Goal: Participate in discussion: Engage in conversation with other users on a specific topic

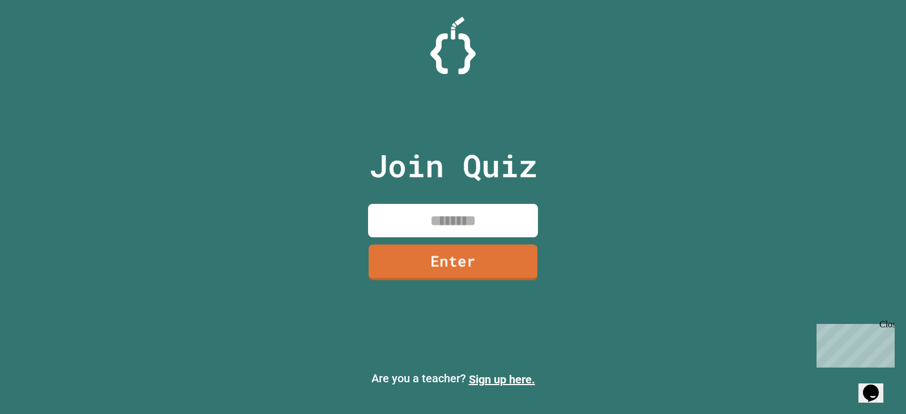
click at [466, 221] on input at bounding box center [453, 220] width 170 height 33
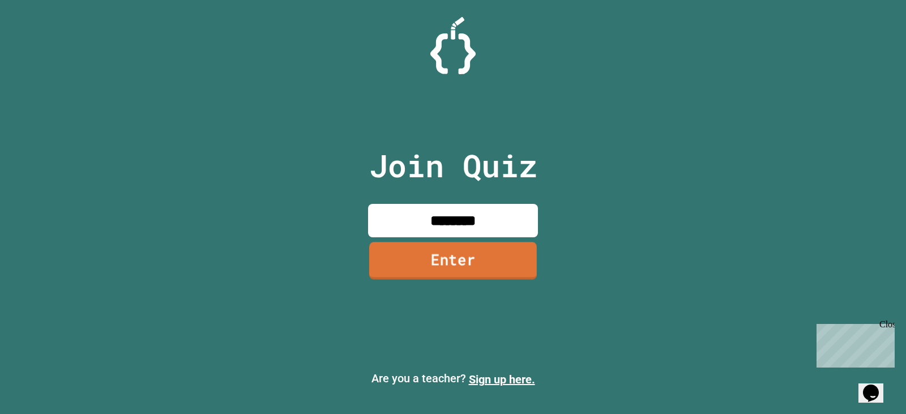
type input "********"
click at [435, 261] on link "Enter" at bounding box center [453, 260] width 168 height 37
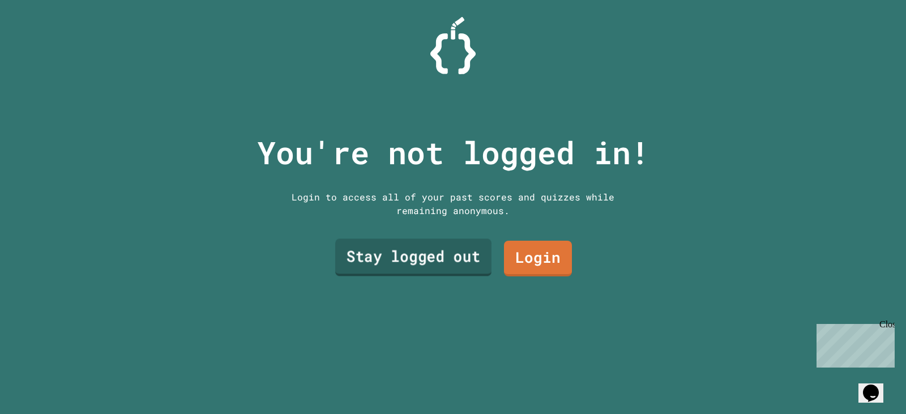
click at [417, 255] on link "Stay logged out" at bounding box center [413, 257] width 156 height 37
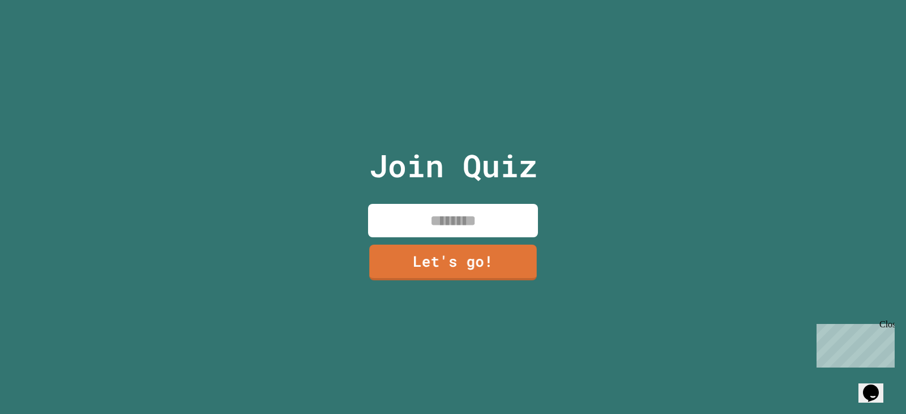
click at [430, 216] on input at bounding box center [453, 220] width 170 height 33
type input "********"
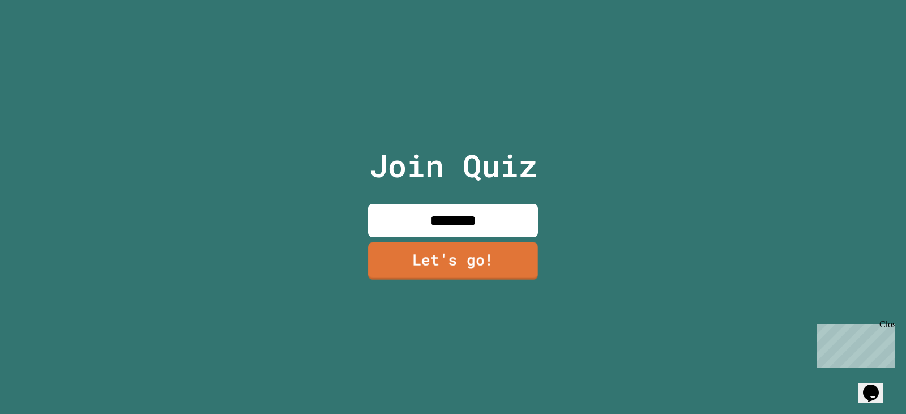
click at [437, 244] on link "Let's go!" at bounding box center [453, 260] width 170 height 37
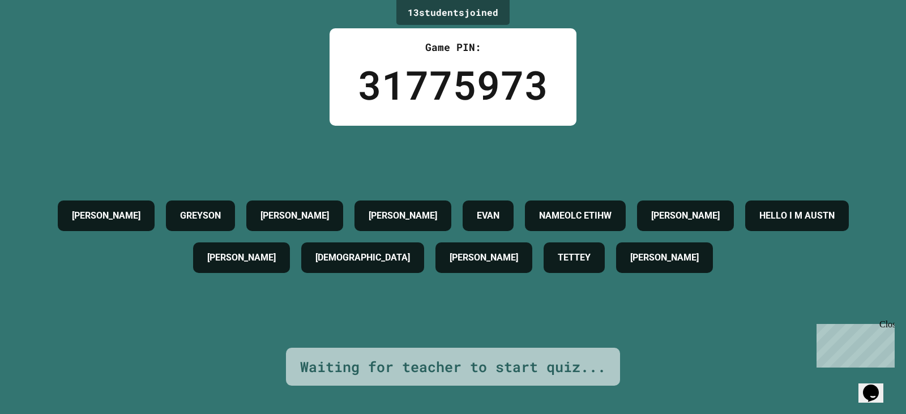
click at [888, 321] on div "Close" at bounding box center [887, 326] width 14 height 14
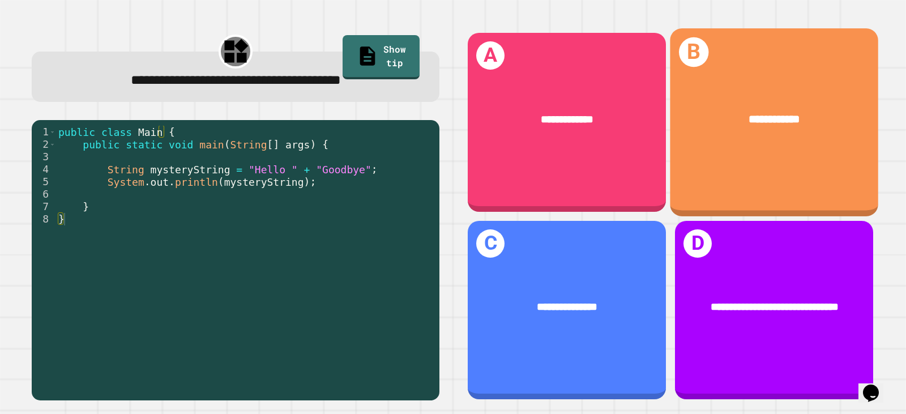
click at [735, 182] on div "**********" at bounding box center [774, 121] width 208 height 187
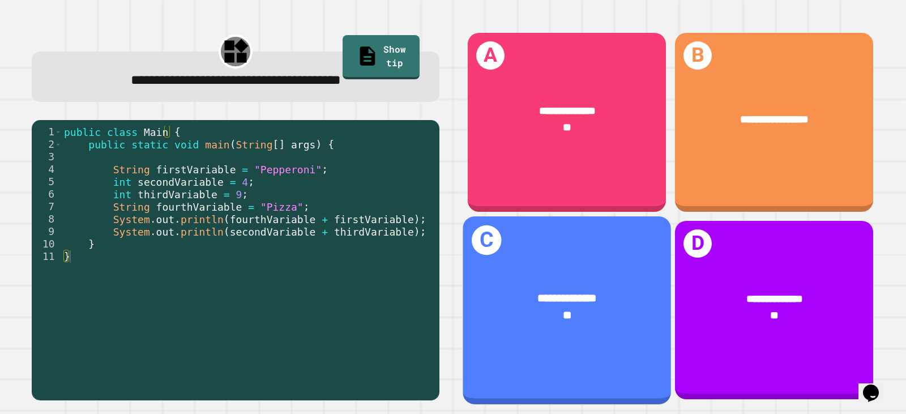
click at [617, 267] on div "**********" at bounding box center [567, 306] width 208 height 79
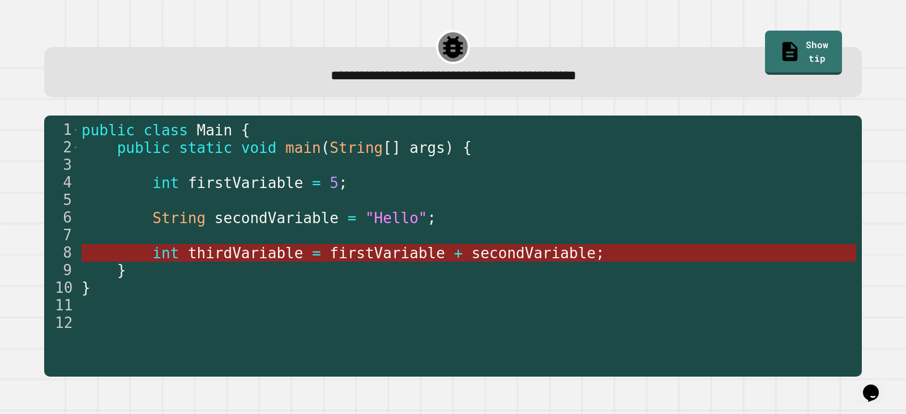
click at [410, 250] on span "firstVariable" at bounding box center [388, 253] width 116 height 17
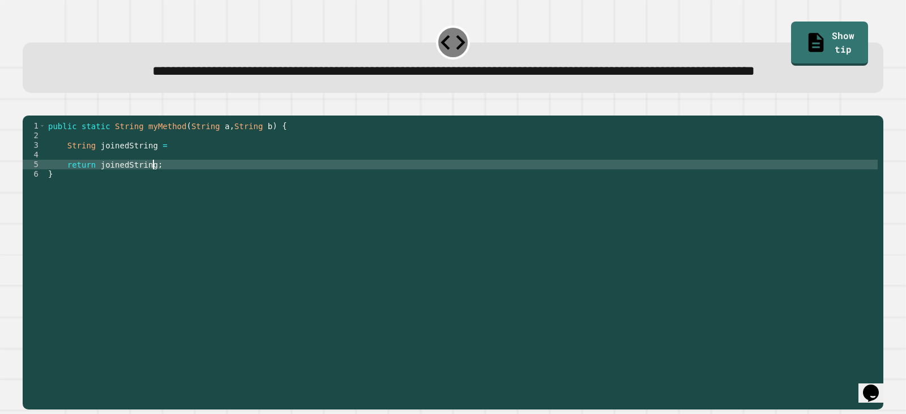
click at [263, 203] on div "public static String myMethod ( String a , String b ) { String joinedString = r…" at bounding box center [462, 236] width 832 height 231
click at [263, 183] on div "public static String myMethod ( String a , String b ) { String joinedString = r…" at bounding box center [462, 236] width 832 height 231
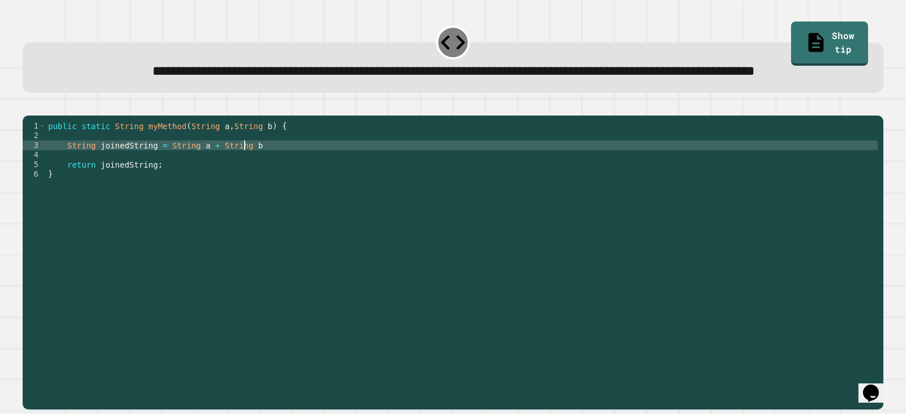
scroll to position [0, 14]
click at [28, 106] on icon "button" at bounding box center [28, 106] width 0 height 0
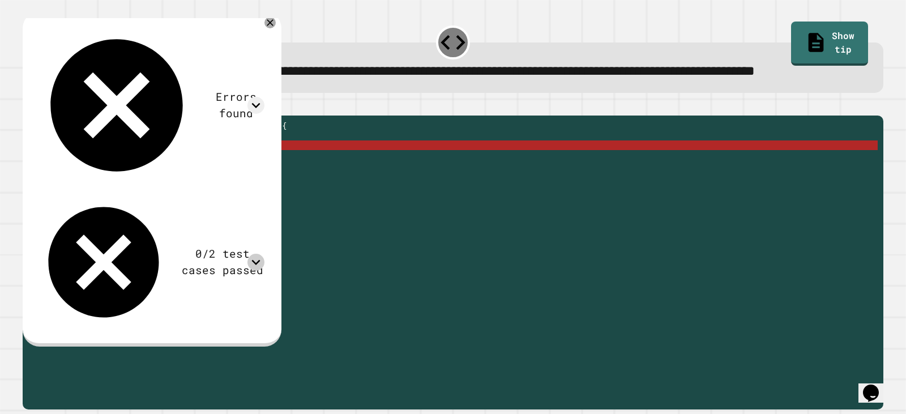
click at [265, 254] on icon at bounding box center [256, 262] width 17 height 17
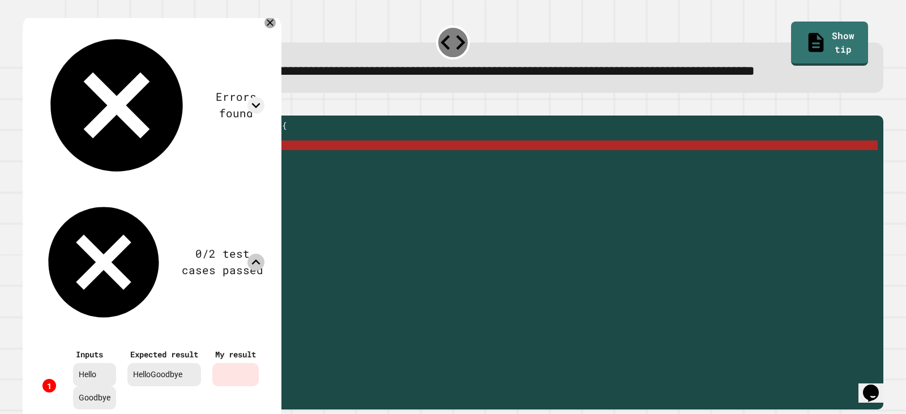
click at [261, 259] on icon at bounding box center [256, 261] width 8 height 5
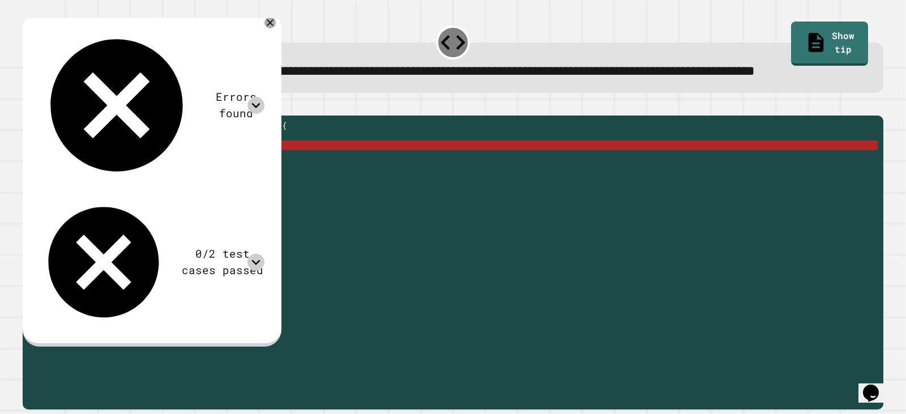
click at [265, 97] on icon at bounding box center [256, 105] width 17 height 17
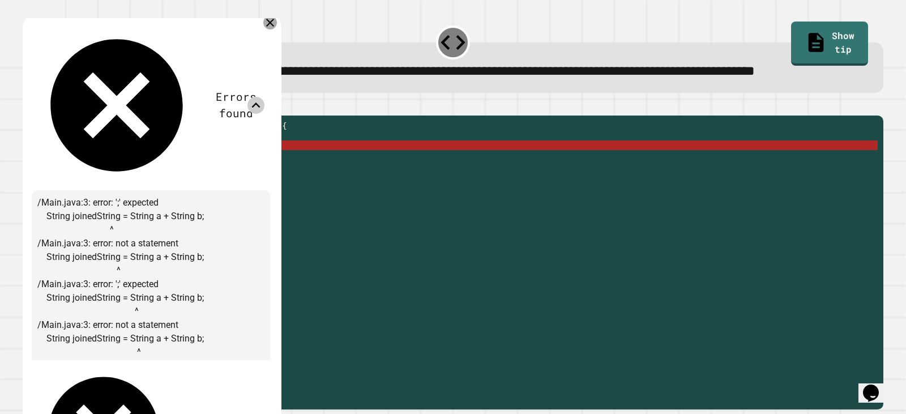
click at [274, 27] on icon at bounding box center [270, 23] width 8 height 8
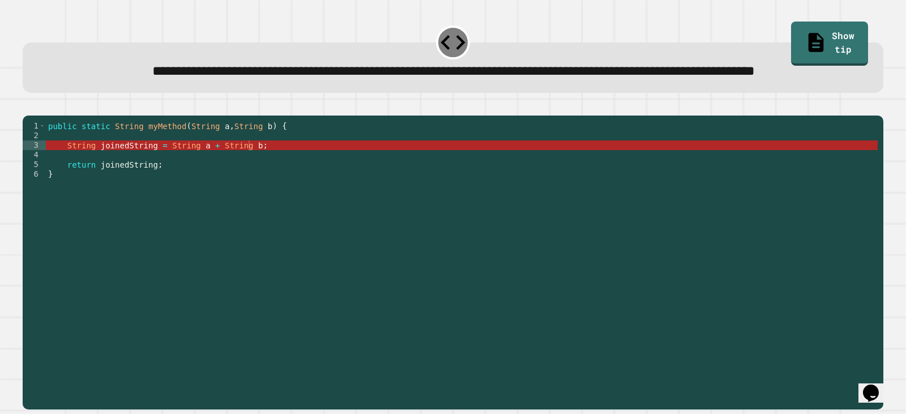
click at [189, 185] on div "public static String myMethod ( String a , String b ) { String joinedString = S…" at bounding box center [462, 236] width 832 height 231
click at [191, 184] on div "public static String myMethod ( String a , String b ) { String joinedString = S…" at bounding box center [462, 236] width 832 height 231
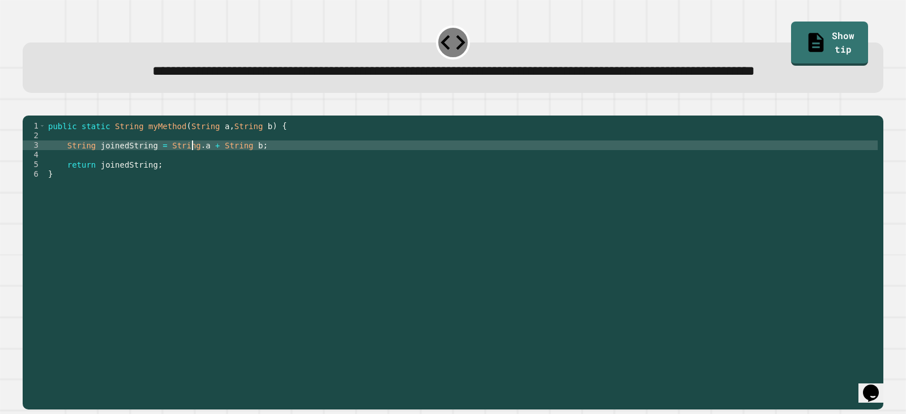
scroll to position [0, 11]
click at [235, 183] on div "public static String myMethod ( String a , String b ) { String joinedString = S…" at bounding box center [462, 236] width 832 height 231
type textarea "**********"
click at [192, 184] on div "public static String myMethod ( String a , String b ) { String joinedString = S…" at bounding box center [462, 236] width 832 height 231
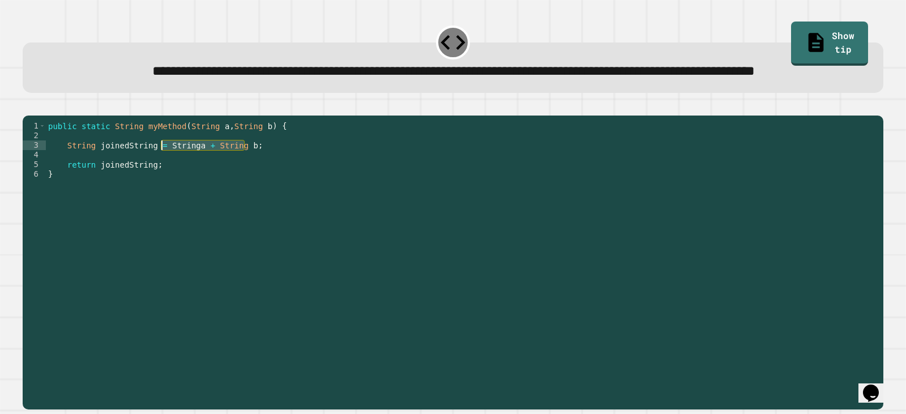
drag, startPoint x: 244, startPoint y: 184, endPoint x: 161, endPoint y: 185, distance: 82.7
click at [161, 185] on div "public static String myMethod ( String a , String b ) { String joinedString = S…" at bounding box center [462, 236] width 832 height 231
click at [70, 169] on div "public static String myMethod ( String a , String b ) { String joinedString = S…" at bounding box center [462, 236] width 832 height 231
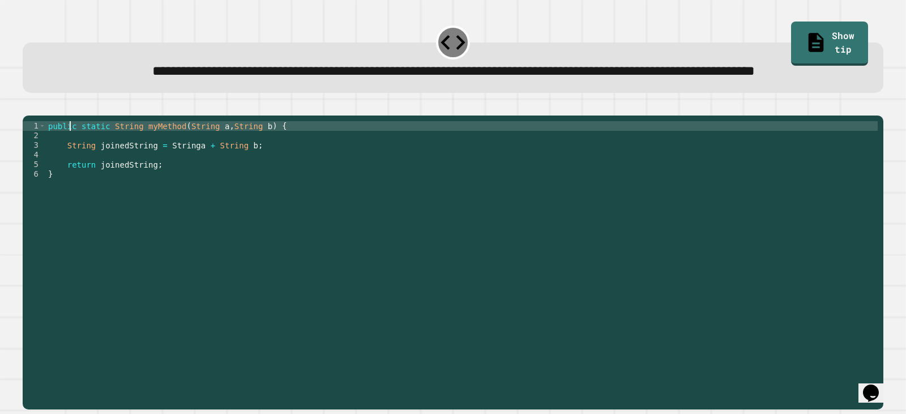
click at [126, 169] on div "public static String myMethod ( String a , String b ) { String joinedString = S…" at bounding box center [462, 236] width 832 height 231
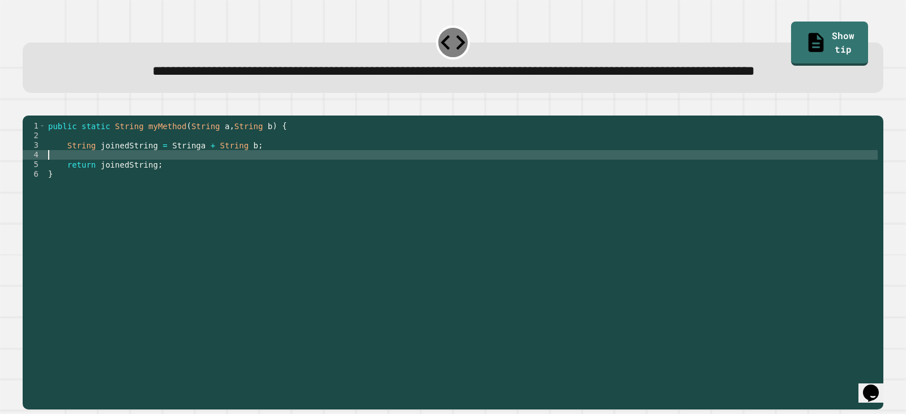
click at [126, 195] on div "public static String myMethod ( String a , String b ) { String joinedString = S…" at bounding box center [462, 236] width 832 height 231
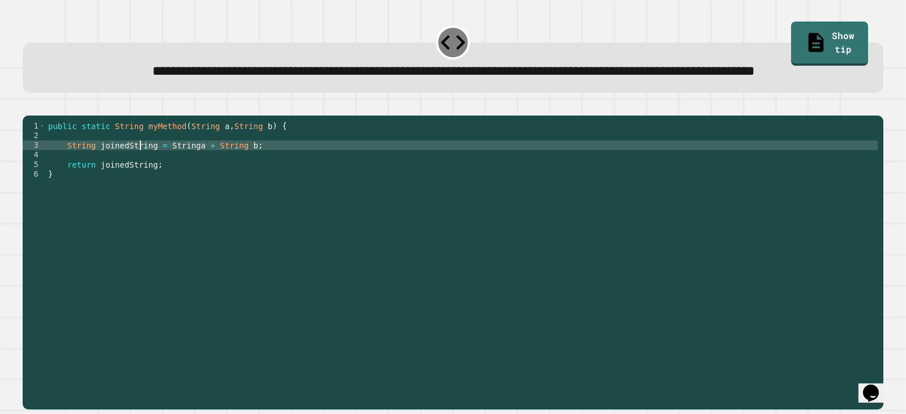
click at [139, 182] on div "public static String myMethod ( String a , String b ) { String joinedString = S…" at bounding box center [462, 236] width 832 height 231
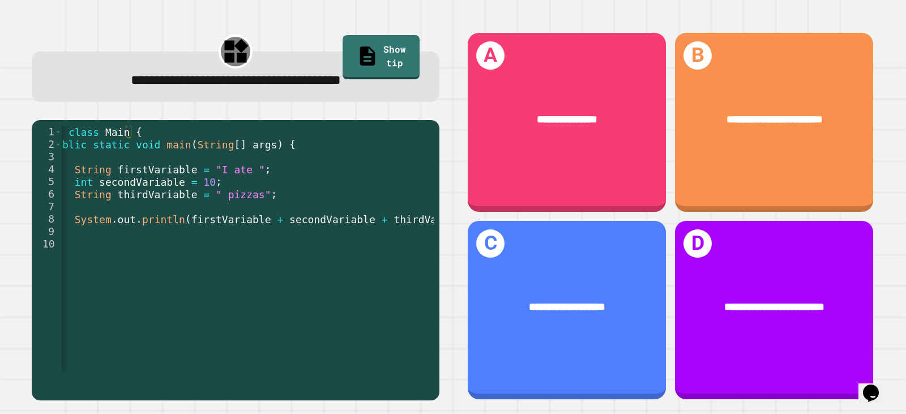
scroll to position [0, 61]
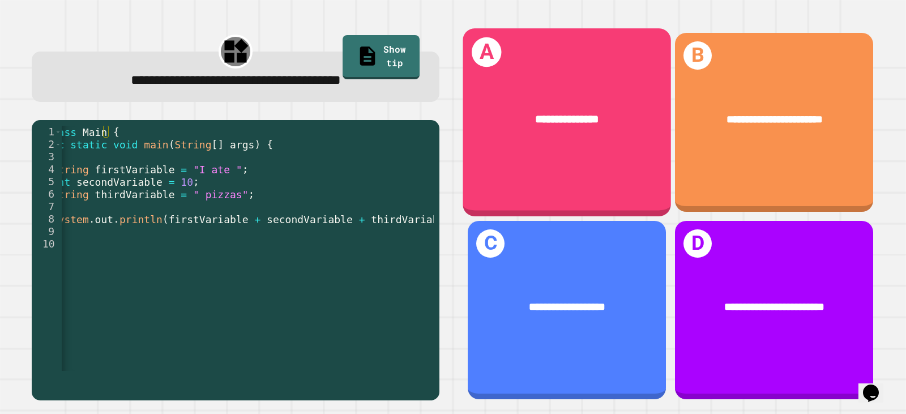
click at [544, 127] on div "**********" at bounding box center [567, 119] width 208 height 62
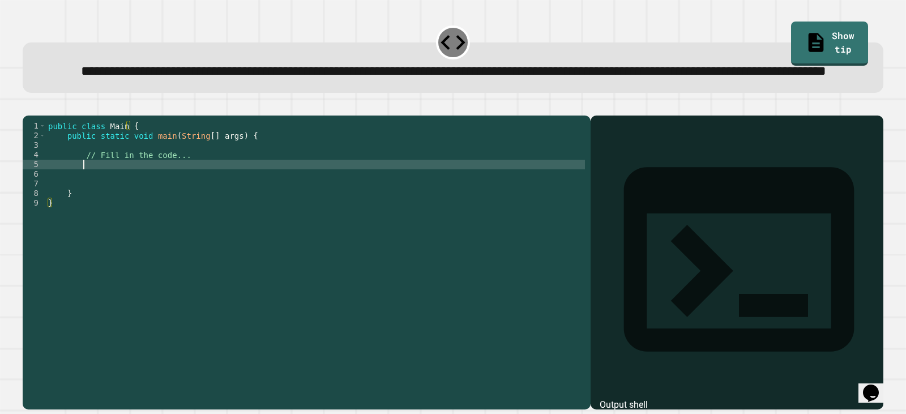
click at [187, 202] on div "public class Main { public static void main ( String [ ] args ) { // Fill in th…" at bounding box center [315, 236] width 539 height 231
drag, startPoint x: 379, startPoint y: 76, endPoint x: 525, endPoint y: 77, distance: 145.6
click at [525, 77] on span "**********" at bounding box center [453, 72] width 745 height 14
copy span "**********"
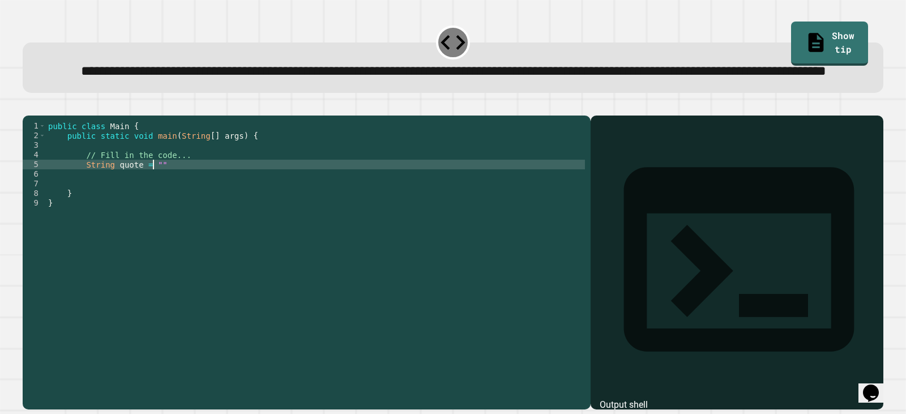
click at [152, 204] on div "public class Main { public static void main ( String [ ] args ) { // Fill in th…" at bounding box center [315, 236] width 539 height 231
paste textarea "**********"
type textarea "**********"
click at [241, 204] on div "public class Main { public static void main ( String [ ] args ) { // Fill in th…" at bounding box center [315, 236] width 539 height 231
click at [151, 203] on div "public class Main { public static void main ( String [ ] args ) { // Fill in th…" at bounding box center [315, 236] width 539 height 231
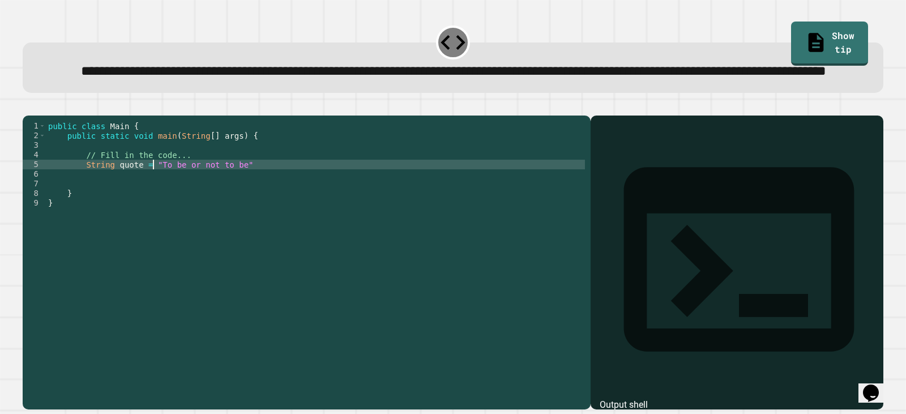
click at [255, 204] on div "public class Main { public static void main ( String [ ] args ) { // Fill in th…" at bounding box center [315, 236] width 539 height 231
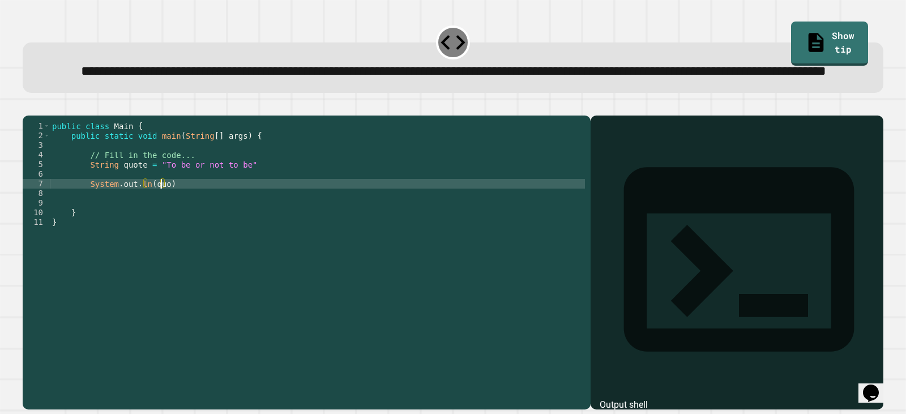
scroll to position [0, 7]
click at [150, 204] on div "public class Main { public static void main ( String [ ] args ) { // Fill in th…" at bounding box center [317, 236] width 535 height 231
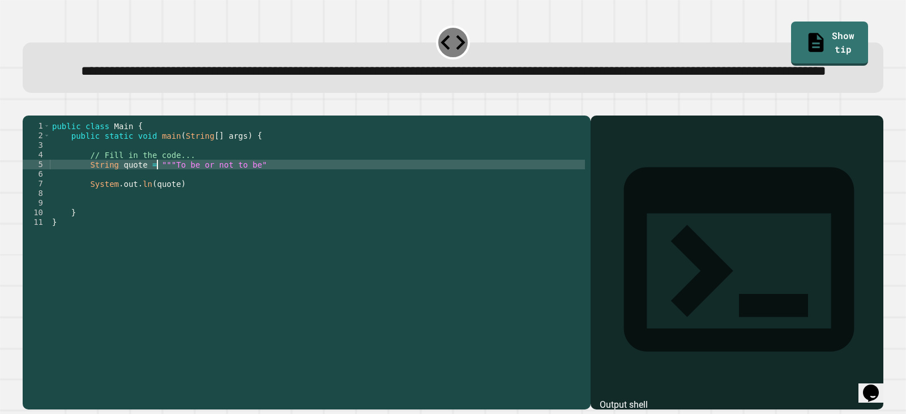
click at [258, 203] on div "public class Main { public static void main ( String [ ] args ) { // Fill in th…" at bounding box center [317, 236] width 535 height 231
click at [155, 205] on div "public class Main { public static void main ( String [ ] args ) { // Fill in th…" at bounding box center [317, 236] width 535 height 231
click at [210, 220] on div "public class Main { public static void main ( String [ ] args ) { // Fill in th…" at bounding box center [317, 236] width 535 height 231
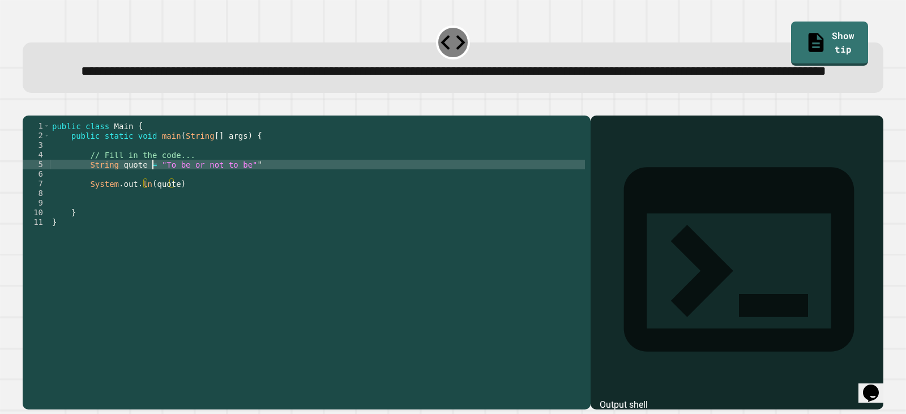
click at [154, 201] on div "public class Main { public static void main ( String [ ] args ) { // Fill in th…" at bounding box center [317, 236] width 535 height 231
click at [219, 224] on div "public class Main { public static void main ( String [ ] args ) { // Fill in th…" at bounding box center [317, 236] width 535 height 231
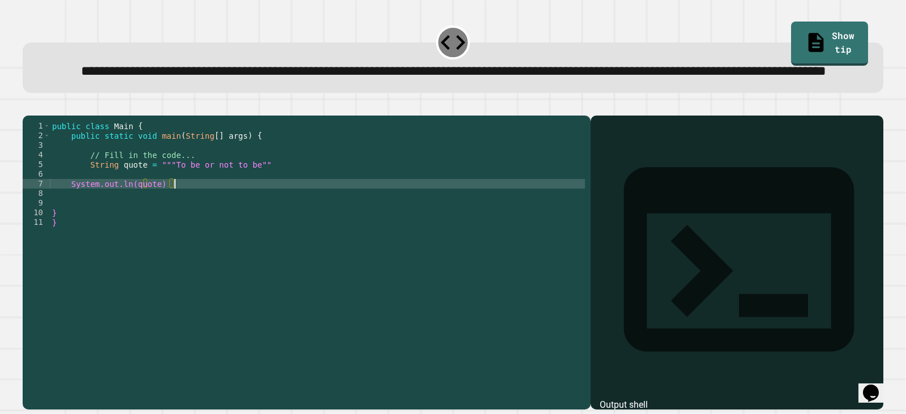
click at [162, 203] on div "public class Main { public static void main ( String [ ] args ) { // Fill in th…" at bounding box center [317, 236] width 535 height 231
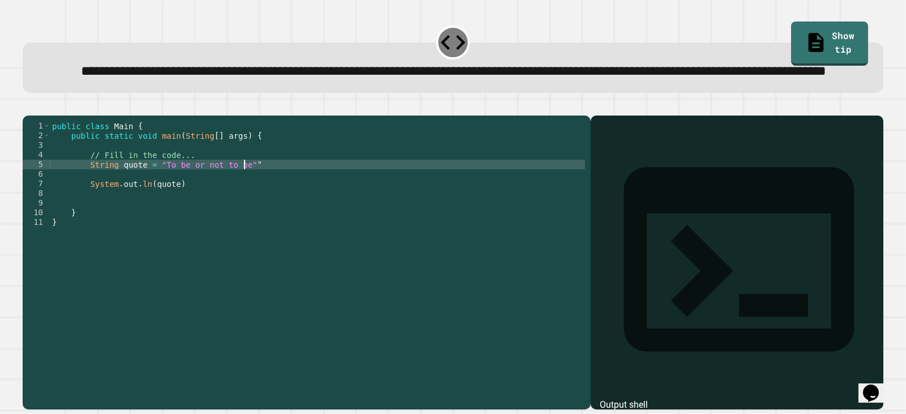
click at [254, 205] on div "public class Main { public static void main ( String [ ] args ) { // Fill in th…" at bounding box center [317, 236] width 535 height 231
click at [157, 205] on div "public class Main { public static void main ( String [ ] args ) { // Fill in th…" at bounding box center [317, 236] width 535 height 231
click at [256, 204] on div "public class Main { public static void main ( String [ ] args ) { // Fill in th…" at bounding box center [317, 236] width 535 height 231
click at [227, 204] on div "public class Main { public static void main ( String [ ] args ) { // Fill in th…" at bounding box center [317, 236] width 535 height 231
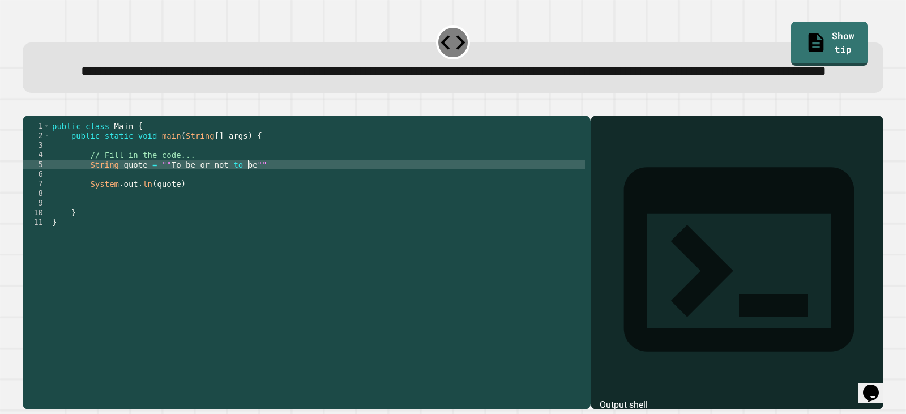
click at [250, 202] on div "public class Main { public static void main ( String [ ] args ) { // Fill in th…" at bounding box center [317, 236] width 535 height 231
click at [28, 106] on button "button" at bounding box center [28, 106] width 0 height 0
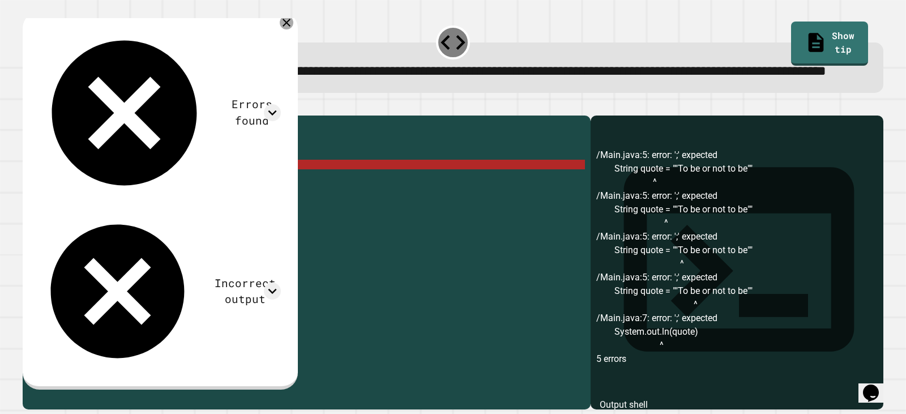
click at [293, 29] on icon at bounding box center [287, 23] width 14 height 14
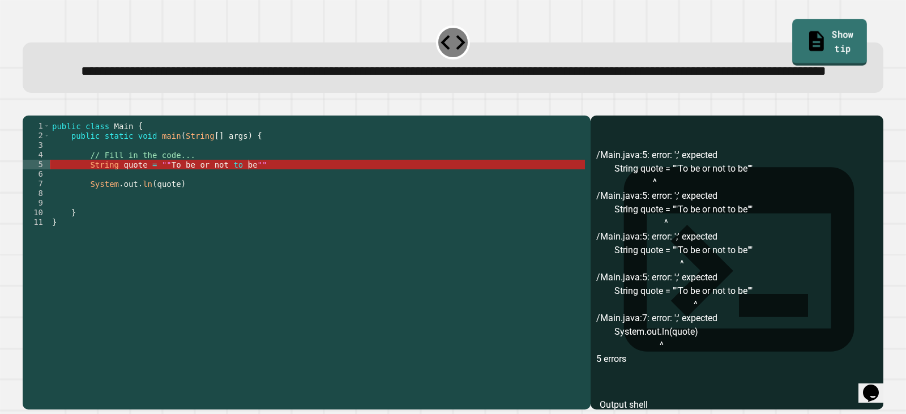
click at [792, 40] on link "Show tip" at bounding box center [829, 42] width 75 height 46
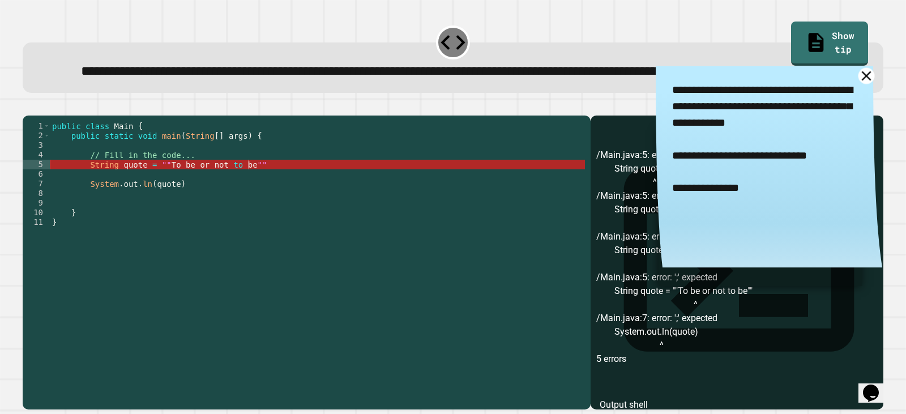
click at [862, 80] on icon at bounding box center [867, 76] width 10 height 10
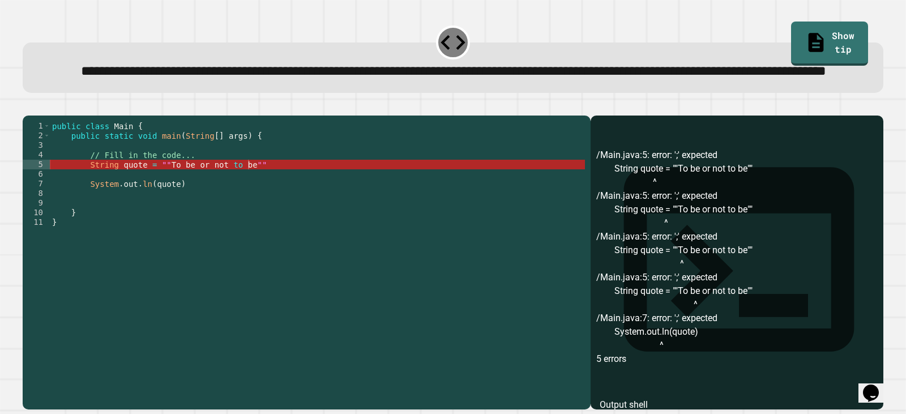
click at [155, 204] on div "public class Main { public static void main ( String [ ] args ) { // Fill in th…" at bounding box center [317, 236] width 535 height 231
click at [156, 204] on div "public class Main { public static void main ( String [ ] args ) { // Fill in th…" at bounding box center [317, 236] width 535 height 231
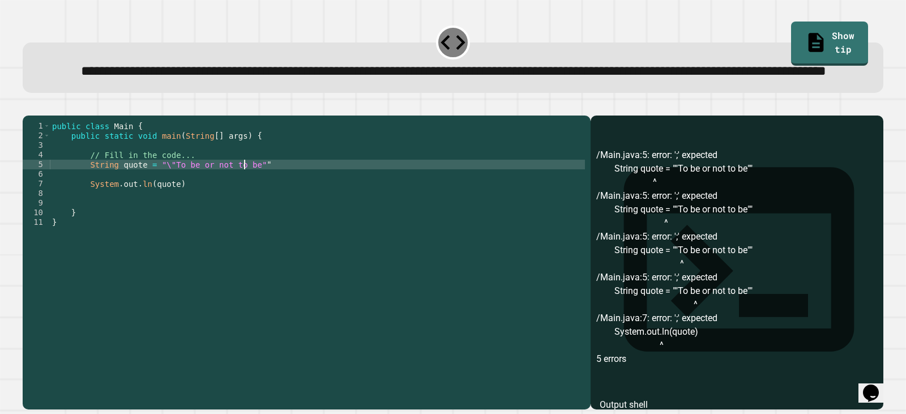
click at [245, 204] on div "public class Main { public static void main ( String [ ] args ) { // Fill in th…" at bounding box center [317, 236] width 535 height 231
click at [28, 106] on icon "button" at bounding box center [28, 106] width 0 height 0
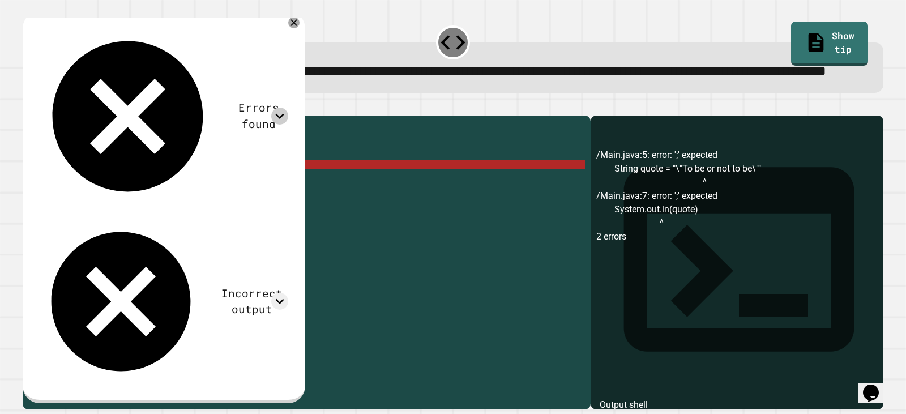
click at [288, 108] on icon at bounding box center [279, 116] width 17 height 17
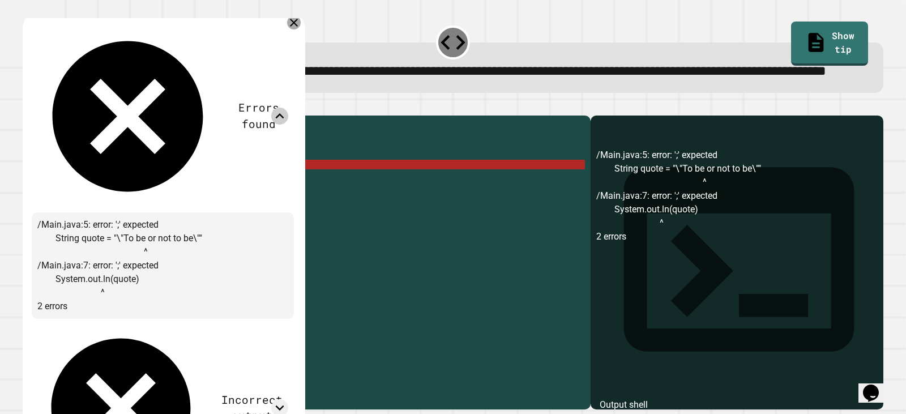
click at [301, 29] on icon at bounding box center [294, 23] width 14 height 14
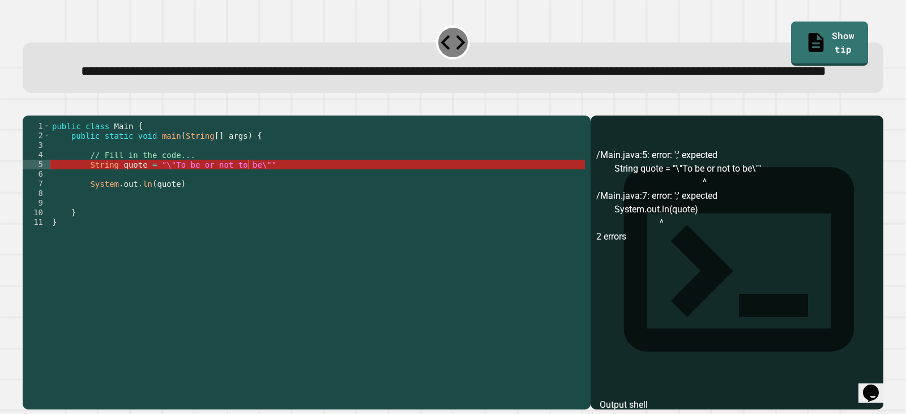
click at [309, 201] on div "public class Main { public static void main ( String [ ] args ) { // Fill in th…" at bounding box center [317, 236] width 535 height 231
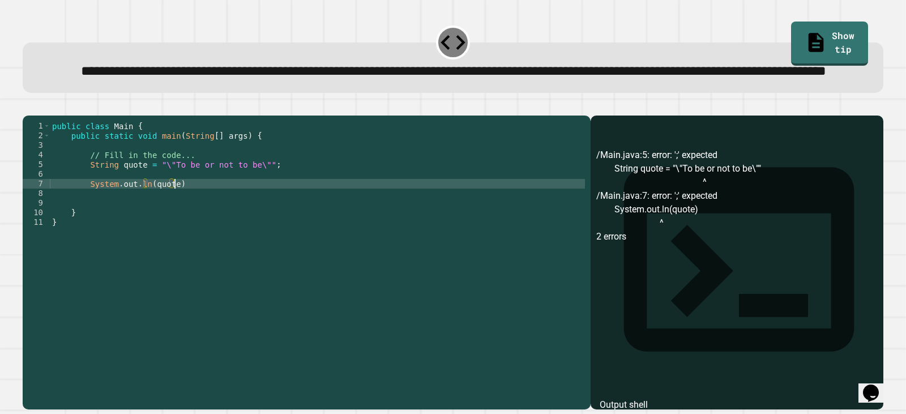
click at [253, 221] on div "public class Main { public static void main ( String [ ] args ) { // Fill in th…" at bounding box center [317, 236] width 535 height 231
click at [28, 106] on button "button" at bounding box center [28, 106] width 0 height 0
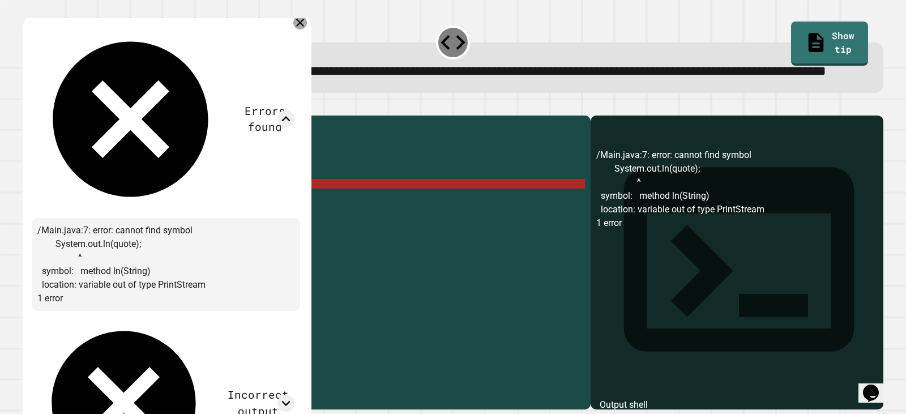
click at [307, 29] on icon at bounding box center [300, 23] width 14 height 14
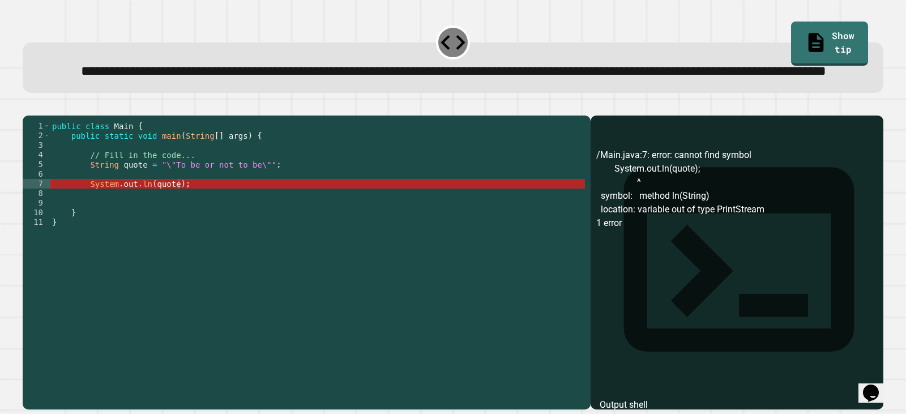
click at [122, 221] on div "public class Main { public static void main ( String [ ] args ) { // Fill in th…" at bounding box center [317, 236] width 535 height 231
click at [135, 220] on div "public class Main { public static void main ( String [ ] args ) { // Fill in th…" at bounding box center [317, 236] width 535 height 231
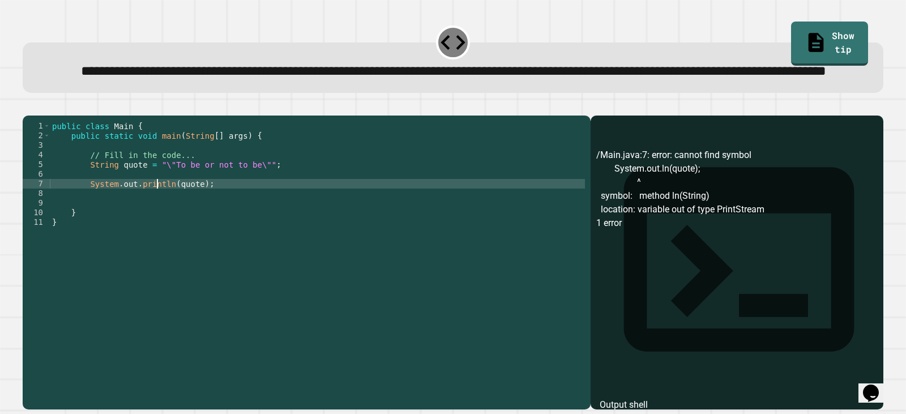
scroll to position [0, 7]
type textarea "**********"
click at [39, 117] on icon "button" at bounding box center [36, 113] width 6 height 8
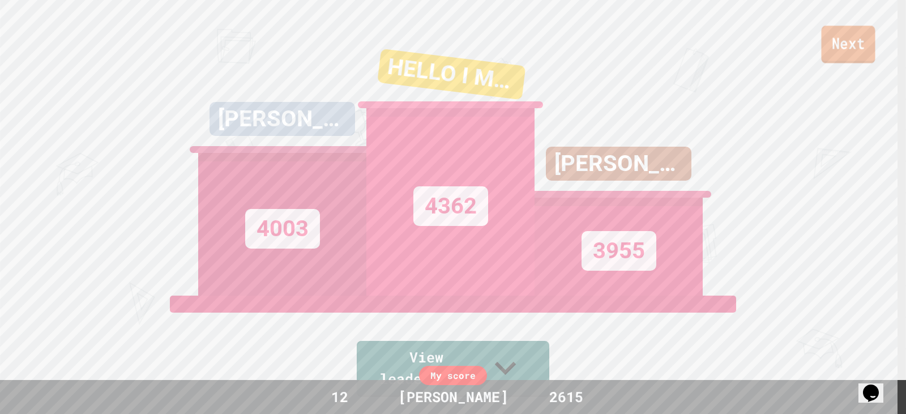
click at [843, 45] on link "Next" at bounding box center [848, 43] width 54 height 37
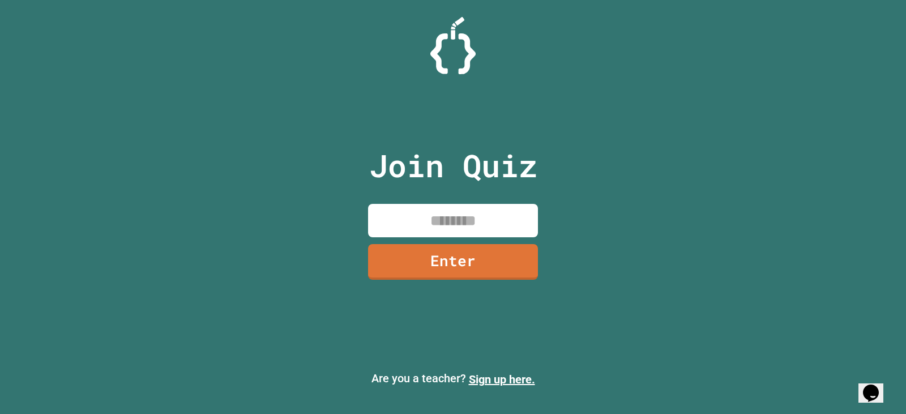
click at [383, 219] on input at bounding box center [453, 220] width 170 height 33
type input "********"
click at [379, 252] on link "Enter" at bounding box center [453, 260] width 170 height 37
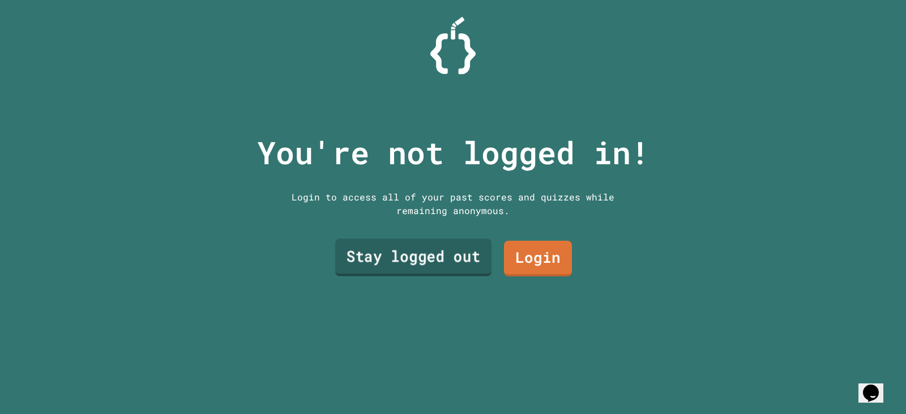
click at [379, 252] on link "Stay logged out" at bounding box center [413, 257] width 156 height 37
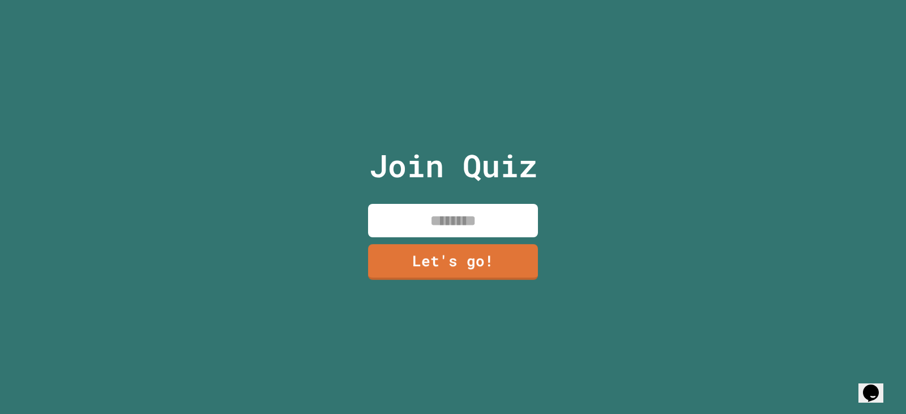
click at [383, 204] on input at bounding box center [453, 220] width 170 height 33
type input "********"
click at [389, 242] on link "Let's go!" at bounding box center [453, 260] width 167 height 37
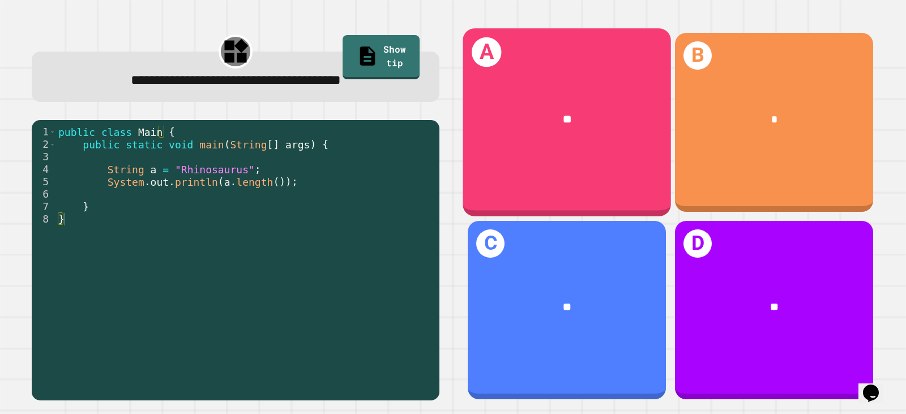
click at [630, 76] on div "A **" at bounding box center [567, 121] width 208 height 187
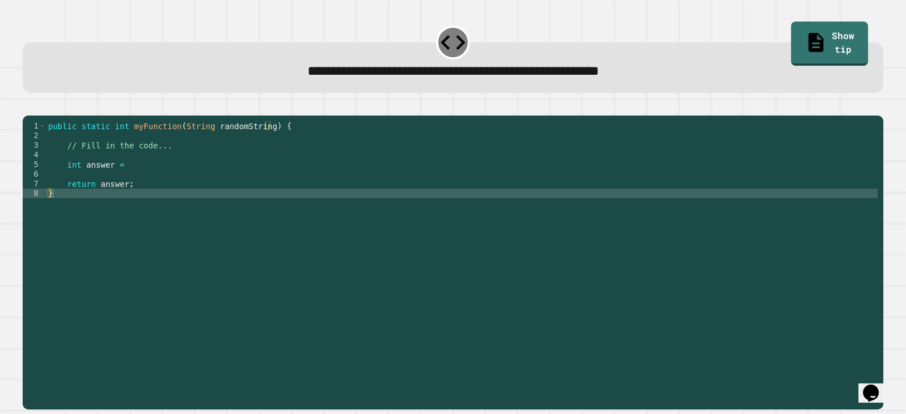
click at [150, 184] on div "public static int myFunction ( String randomString ) { // Fill in the code... i…" at bounding box center [462, 251] width 832 height 260
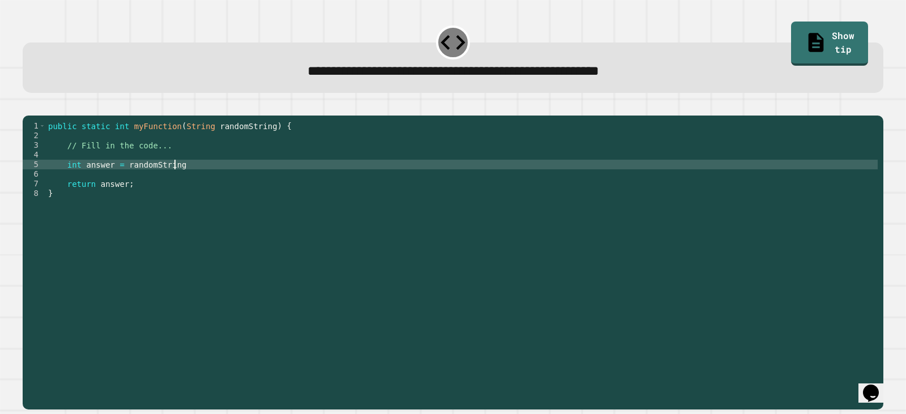
scroll to position [0, 8]
click at [28, 106] on icon "button" at bounding box center [28, 106] width 0 height 0
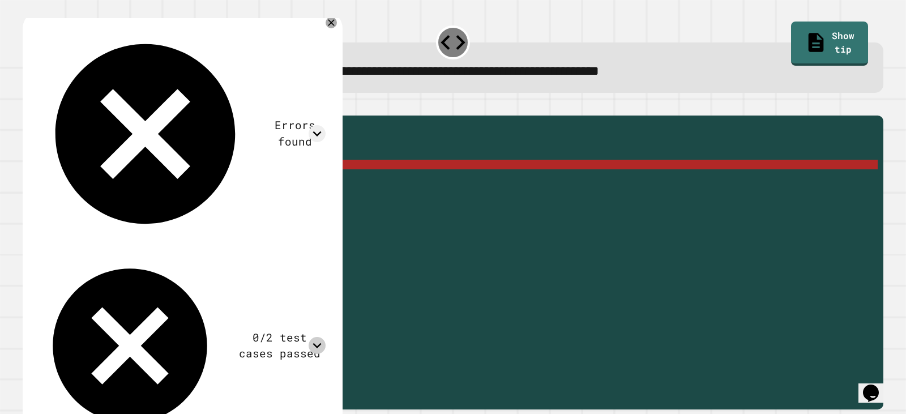
click at [313, 337] on icon at bounding box center [317, 345] width 17 height 17
click at [318, 337] on icon at bounding box center [317, 345] width 17 height 17
click at [318, 125] on div at bounding box center [317, 133] width 17 height 17
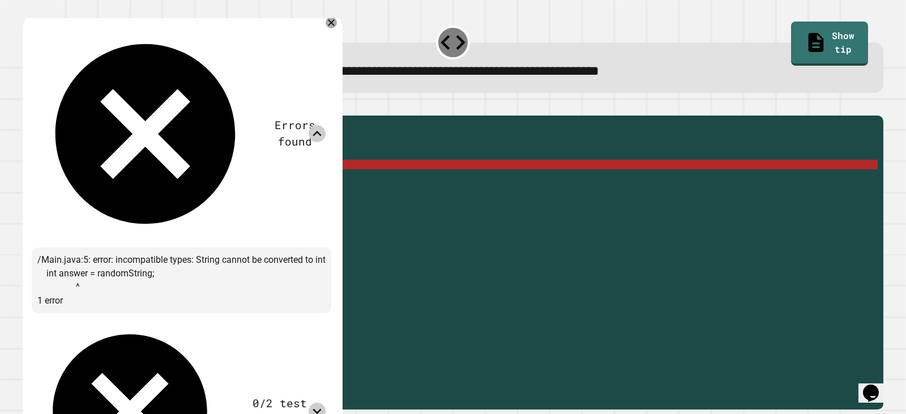
click at [318, 125] on icon at bounding box center [317, 133] width 17 height 17
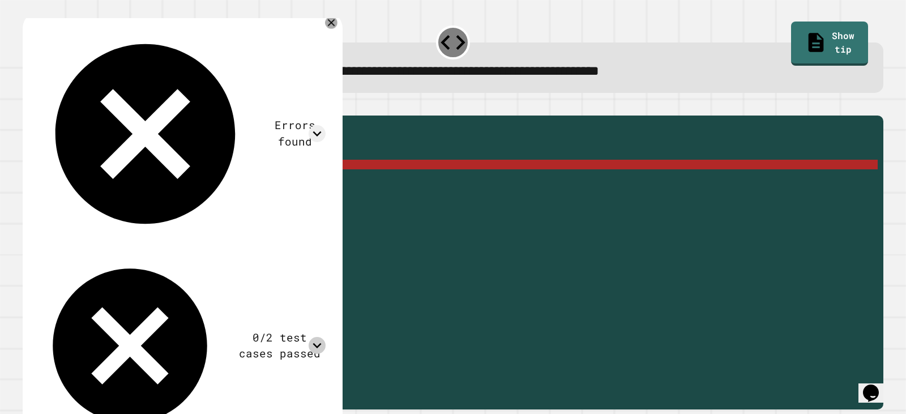
click at [330, 22] on icon at bounding box center [331, 22] width 12 height 12
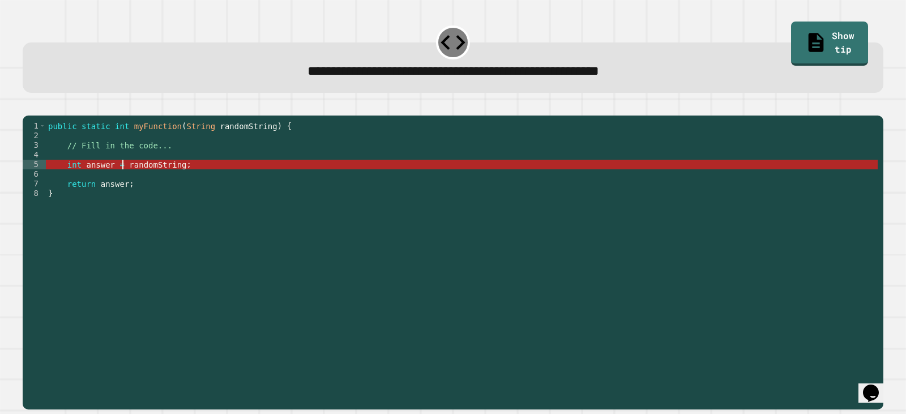
click at [123, 182] on div "public static int myFunction ( String randomString ) { // Fill in the code... i…" at bounding box center [462, 251] width 832 height 260
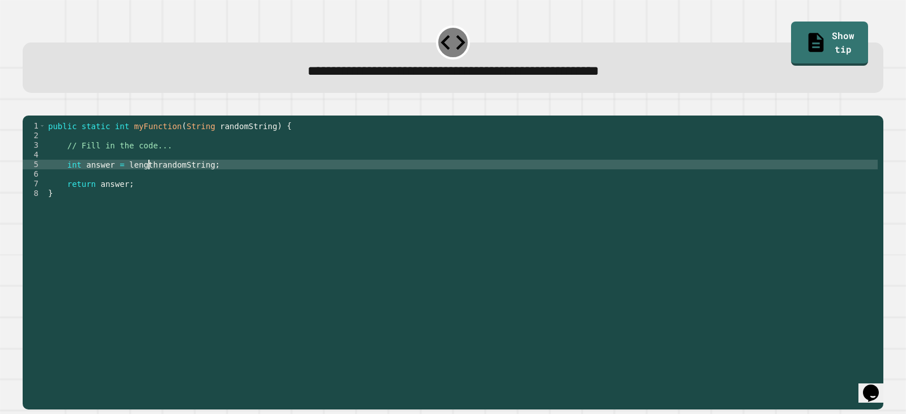
scroll to position [0, 7]
click at [204, 178] on div "public static int myFunction ( String randomString ) { // Fill in the code... i…" at bounding box center [462, 251] width 832 height 260
click at [28, 106] on icon "button" at bounding box center [28, 106] width 0 height 0
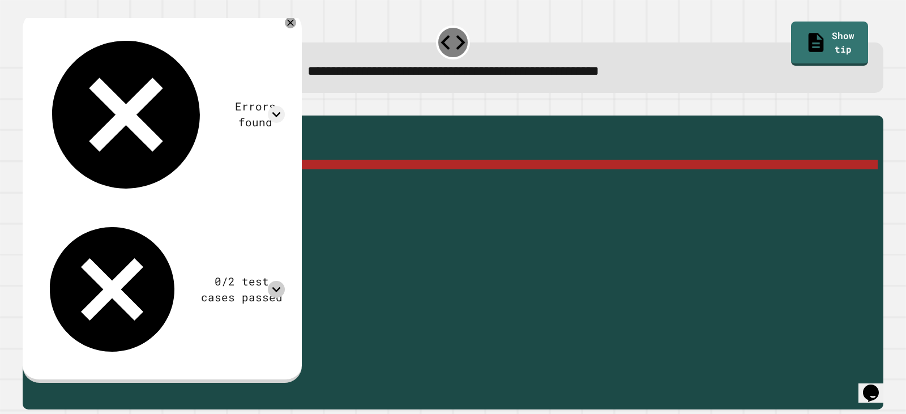
click at [285, 281] on icon at bounding box center [276, 289] width 17 height 17
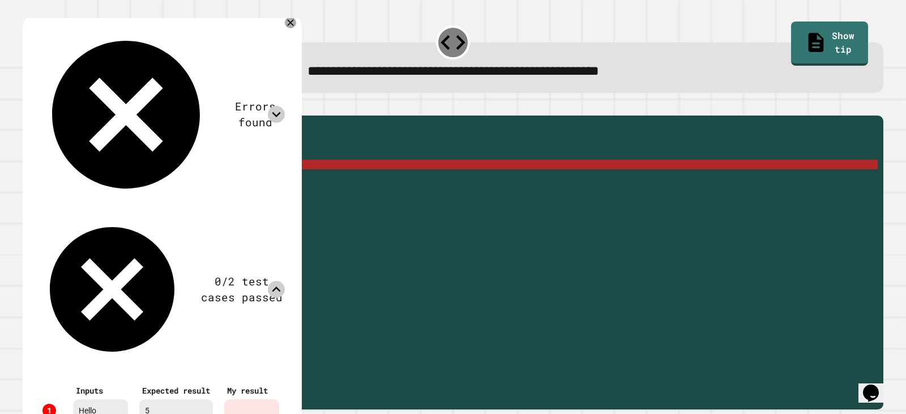
click at [285, 106] on icon at bounding box center [276, 114] width 17 height 17
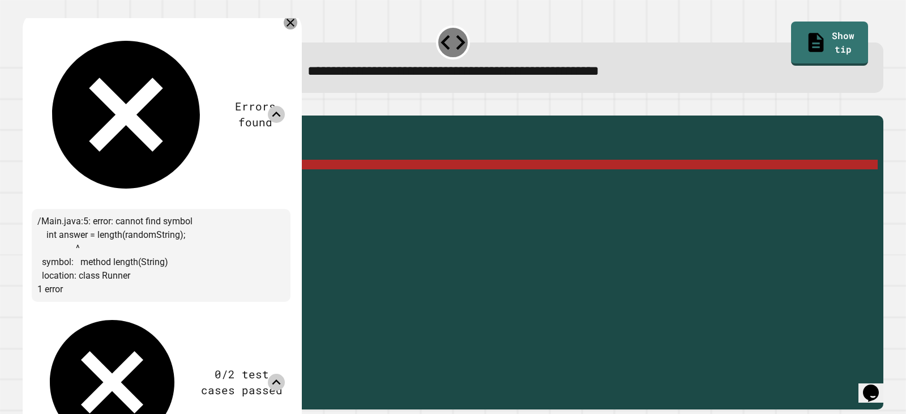
click at [297, 24] on icon at bounding box center [291, 23] width 14 height 14
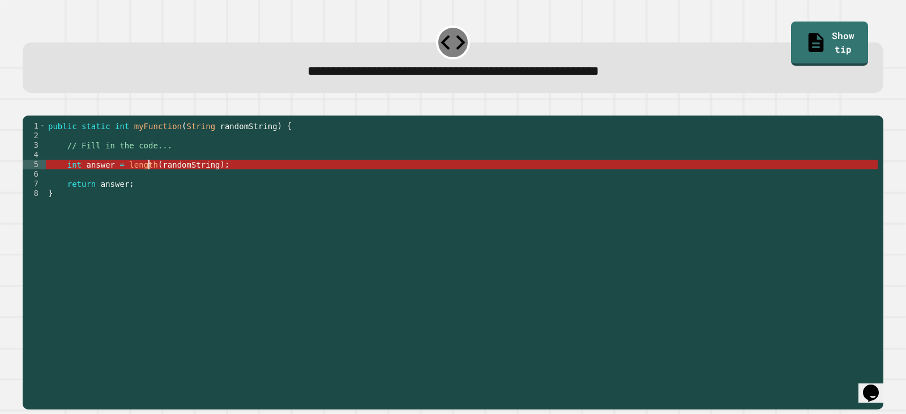
click at [147, 184] on div "public static int myFunction ( String randomString ) { // Fill in the code... i…" at bounding box center [462, 251] width 832 height 260
click at [122, 181] on div "public static int myFunction ( String randomString ) { // Fill in the code... i…" at bounding box center [462, 251] width 832 height 260
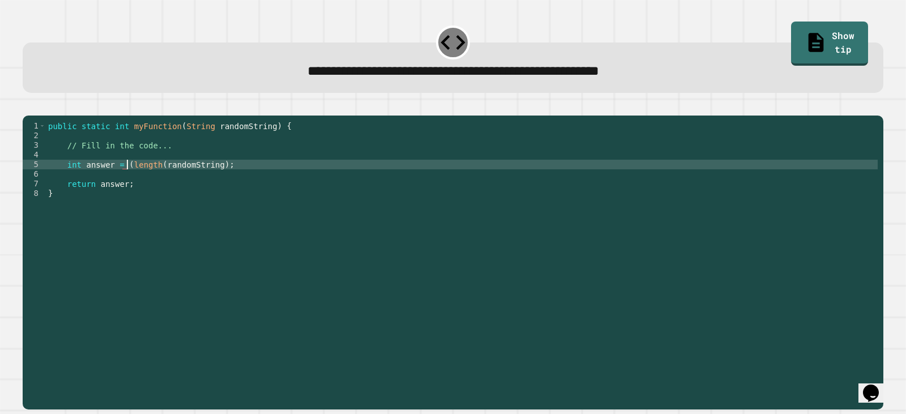
click at [211, 181] on div "public static int myFunction ( String randomString ) { // Fill in the code... i…" at bounding box center [462, 251] width 832 height 260
click at [213, 181] on div "public static int myFunction ( String randomString ) { // Fill in the code... i…" at bounding box center [462, 251] width 832 height 260
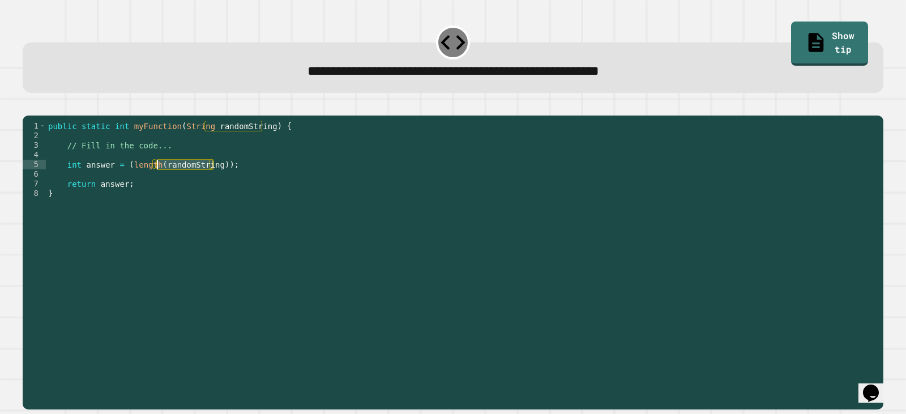
drag, startPoint x: 213, startPoint y: 181, endPoint x: 159, endPoint y: 182, distance: 54.4
click at [159, 182] on div "public static int myFunction ( String randomString ) { // Fill in the code... i…" at bounding box center [462, 251] width 832 height 260
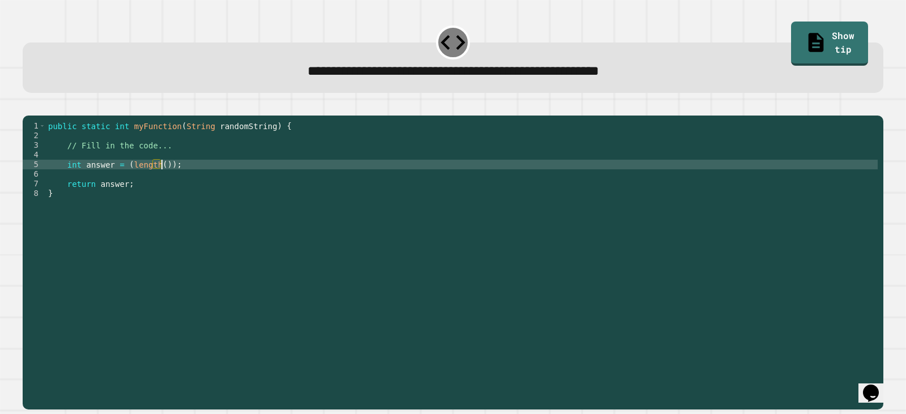
click at [126, 180] on div "public static int myFunction ( String randomString ) { // Fill in the code... i…" at bounding box center [462, 251] width 832 height 260
type textarea "**********"
click at [28, 106] on icon "button" at bounding box center [28, 106] width 0 height 0
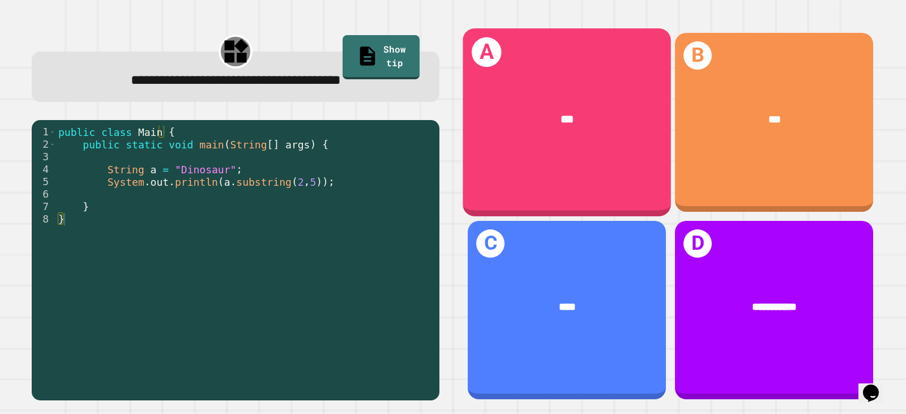
click at [504, 133] on div "***" at bounding box center [567, 119] width 208 height 62
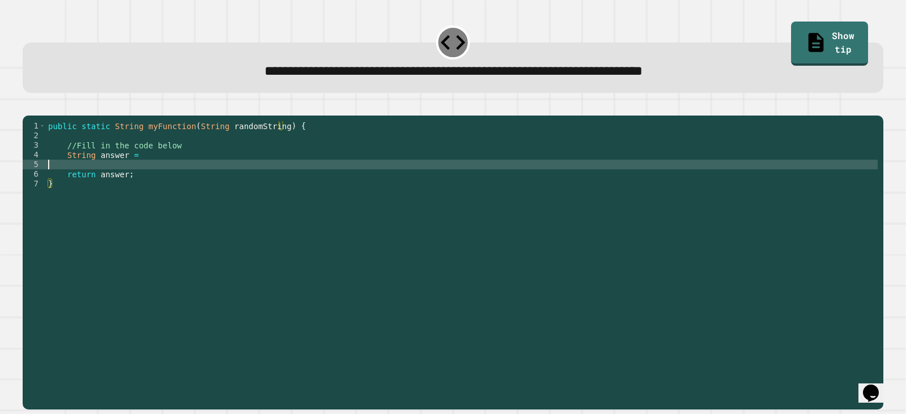
click at [186, 180] on div "public static String myFunction ( String randomString ) { //Fill in the code be…" at bounding box center [462, 251] width 832 height 260
click at [174, 169] on div "public static String myFunction ( String randomString ) { //Fill in the code be…" at bounding box center [462, 251] width 832 height 260
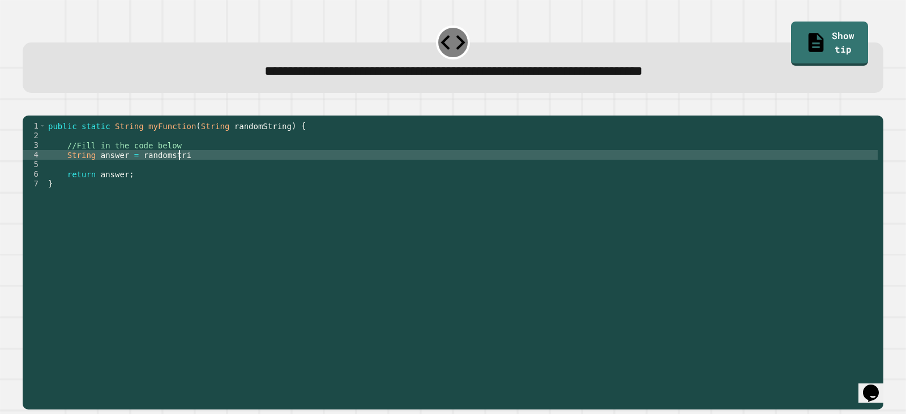
scroll to position [0, 9]
click at [814, 43] on link "Show tip" at bounding box center [830, 42] width 78 height 46
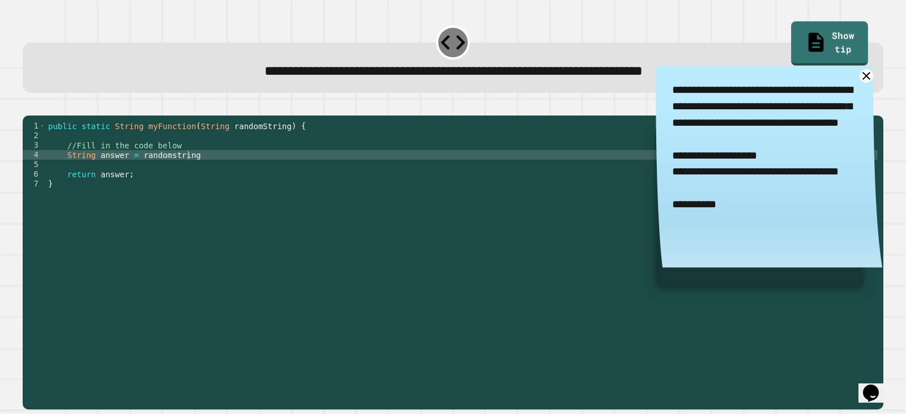
click at [854, 83] on textarea "**********" at bounding box center [769, 147] width 227 height 163
click at [859, 79] on icon at bounding box center [866, 75] width 15 height 15
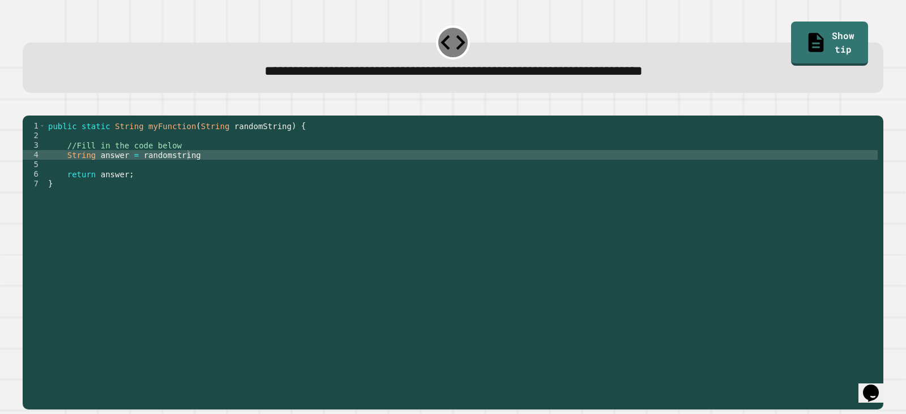
click at [218, 172] on div "public static String myFunction ( String randomString ) { //Fill in the code be…" at bounding box center [462, 251] width 832 height 260
click at [28, 106] on button "button" at bounding box center [28, 106] width 0 height 0
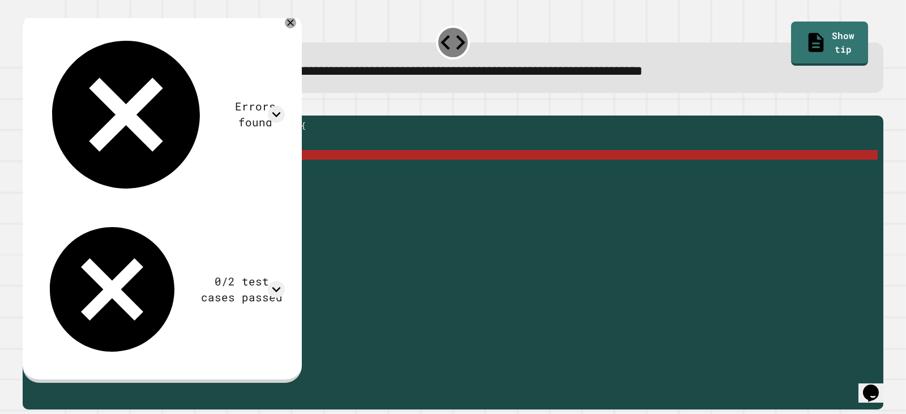
click at [289, 169] on div "public static String myFunction ( String randomString ) { //Fill in the code be…" at bounding box center [462, 251] width 832 height 260
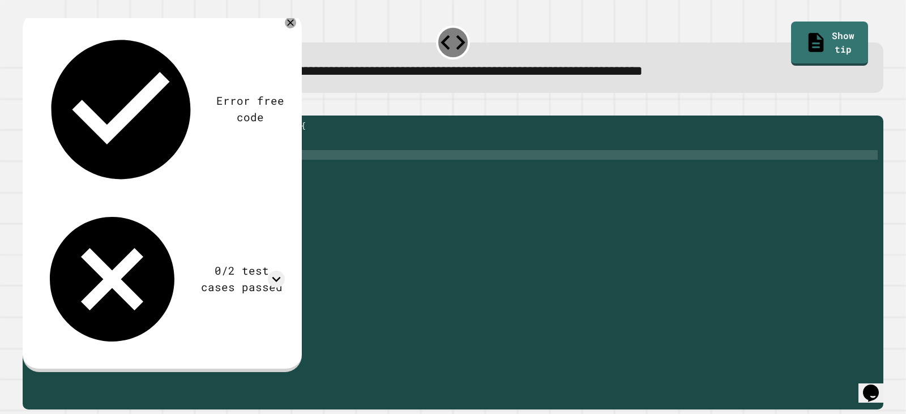
scroll to position [0, 14]
click at [28, 106] on icon "button" at bounding box center [28, 106] width 0 height 0
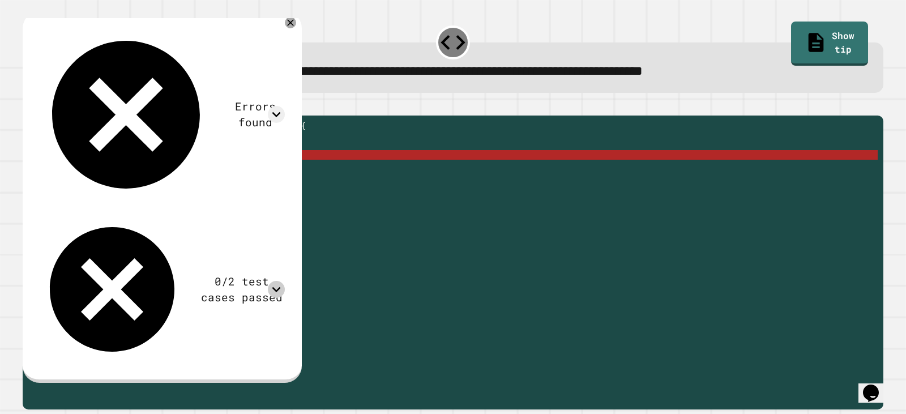
click at [285, 281] on icon at bounding box center [276, 289] width 17 height 17
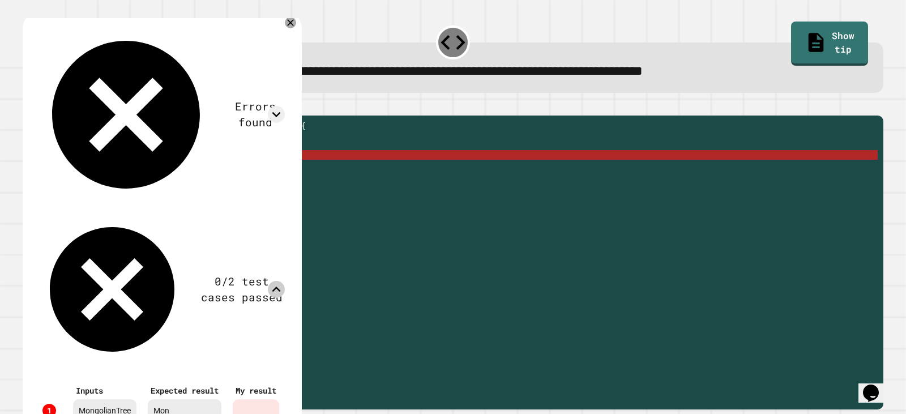
click at [285, 281] on icon at bounding box center [276, 289] width 17 height 17
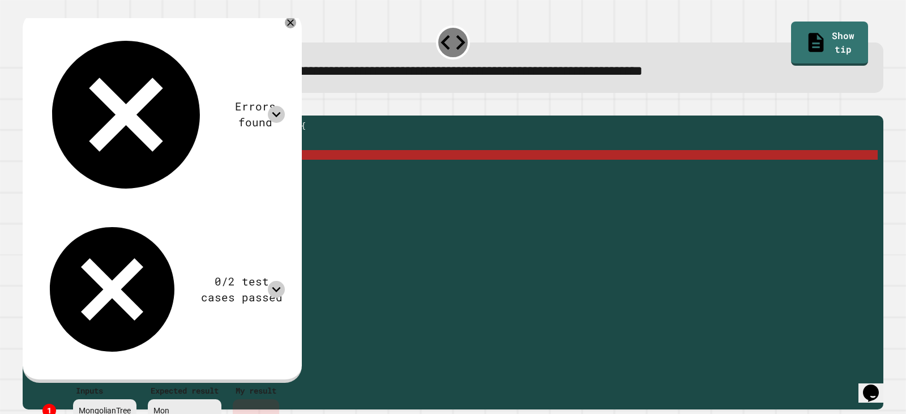
click at [281, 112] on icon at bounding box center [276, 114] width 8 height 5
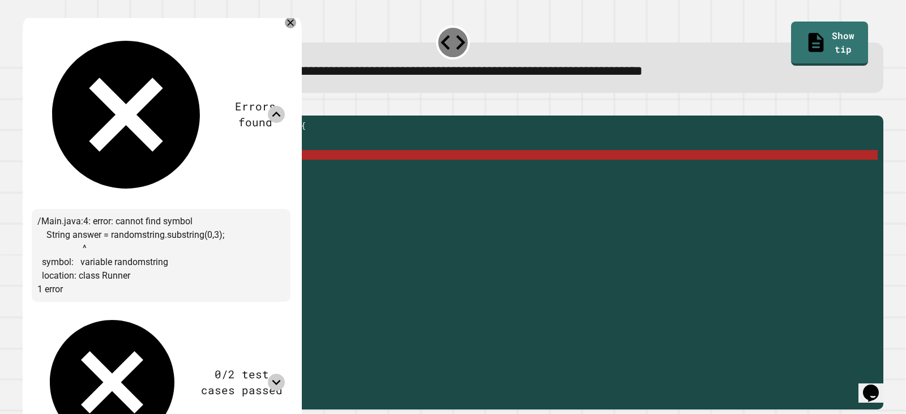
click at [285, 106] on icon at bounding box center [276, 114] width 17 height 17
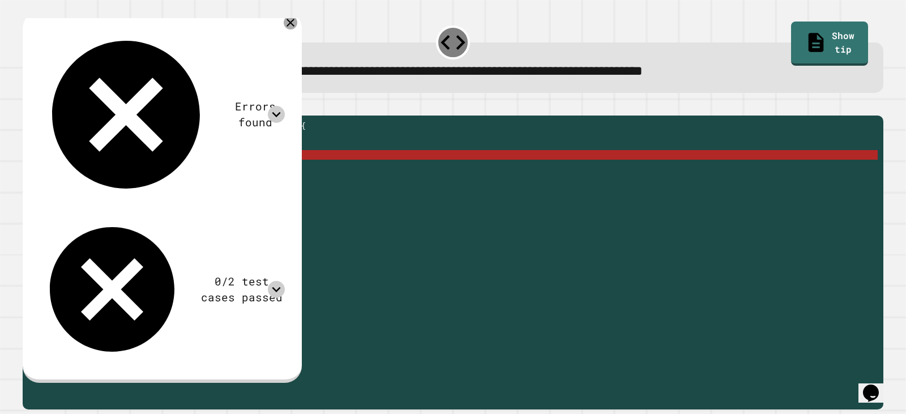
click at [297, 22] on icon at bounding box center [291, 23] width 14 height 14
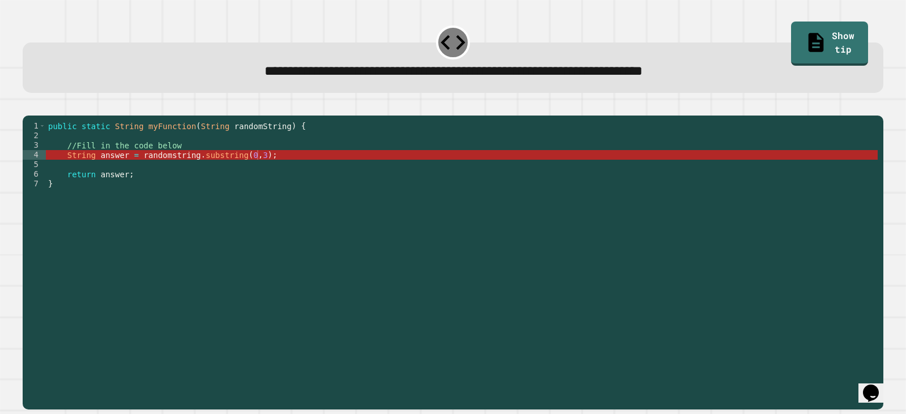
click at [28, 106] on icon "button" at bounding box center [28, 106] width 0 height 0
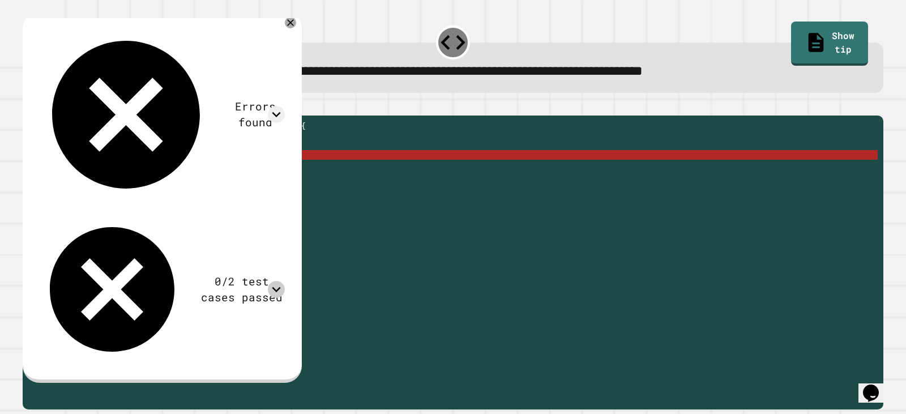
click at [285, 281] on icon at bounding box center [276, 289] width 17 height 17
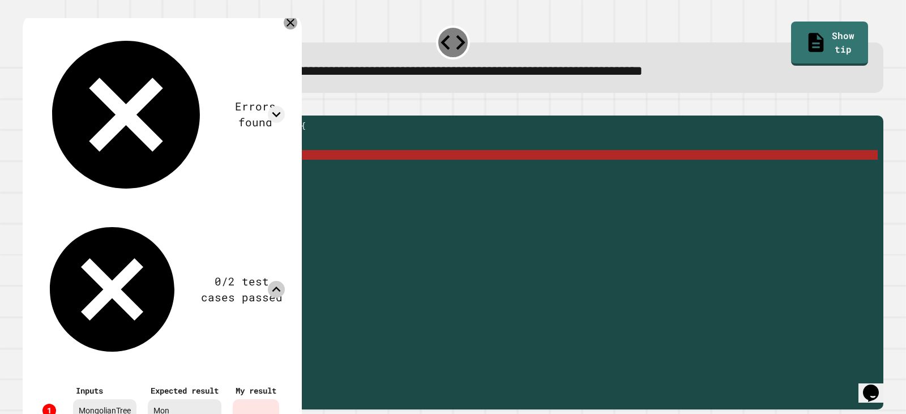
click at [297, 25] on icon at bounding box center [291, 23] width 14 height 14
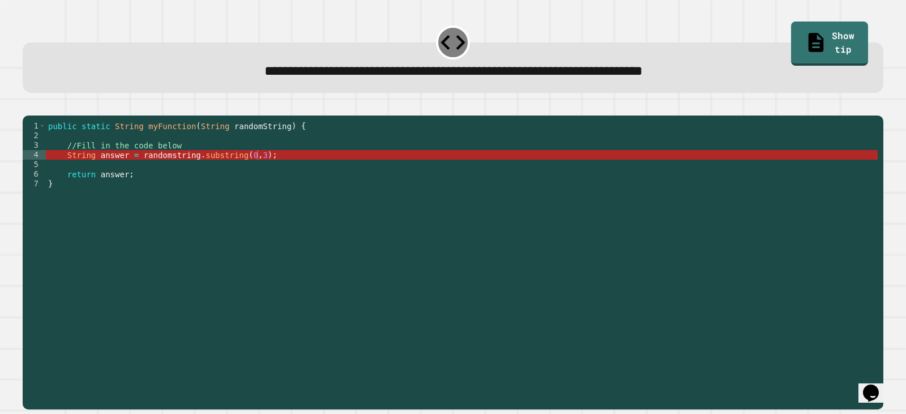
click at [112, 171] on div "public static String myFunction ( String randomString ) { //Fill in the code be…" at bounding box center [462, 251] width 832 height 260
click at [87, 171] on div "public static String myFunction ( String randomString ) { //Fill in the code be…" at bounding box center [462, 251] width 832 height 260
click at [103, 171] on div "public static String myFunction ( String randomString ) { //Fill in the code be…" at bounding box center [462, 251] width 832 height 260
click at [93, 171] on div "public static String myFunction ( String randomString ) { //Fill in the code be…" at bounding box center [462, 251] width 832 height 260
click at [100, 169] on div "public static String myFunction ( String randomString ) { //Fill in the code be…" at bounding box center [462, 251] width 832 height 260
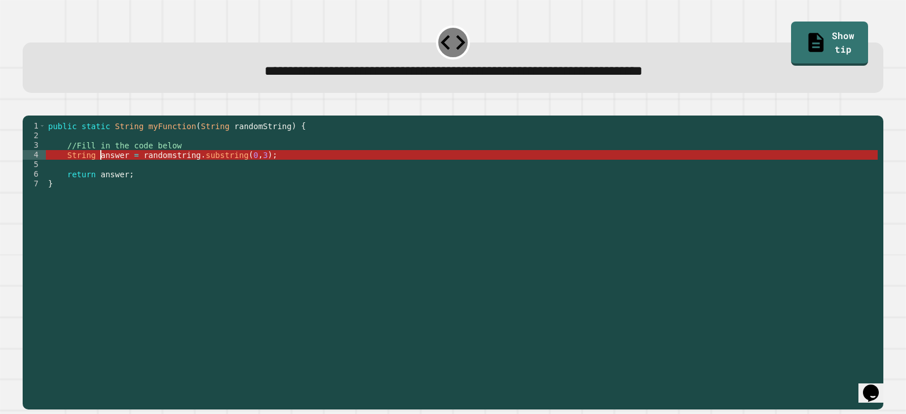
click at [136, 172] on div "public static String myFunction ( String randomString ) { //Fill in the code be…" at bounding box center [462, 251] width 832 height 260
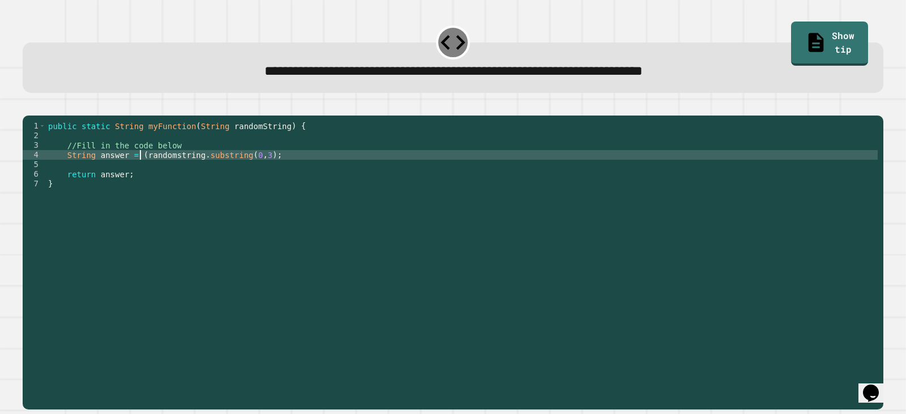
scroll to position [0, 7]
click at [255, 169] on div "public static String myFunction ( String randomString ) { //Fill in the code be…" at bounding box center [462, 251] width 832 height 260
click at [257, 170] on div "public static String myFunction ( String randomString ) { //Fill in the code be…" at bounding box center [462, 251] width 832 height 260
click at [39, 117] on icon "button" at bounding box center [36, 113] width 6 height 8
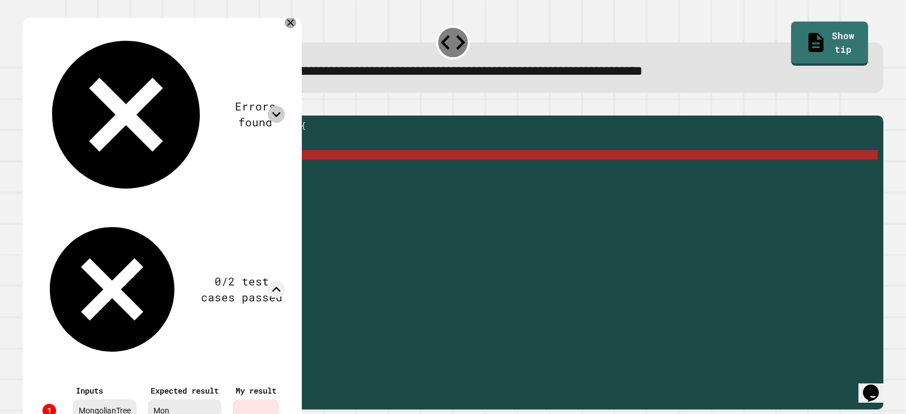
click at [285, 106] on icon at bounding box center [276, 114] width 17 height 17
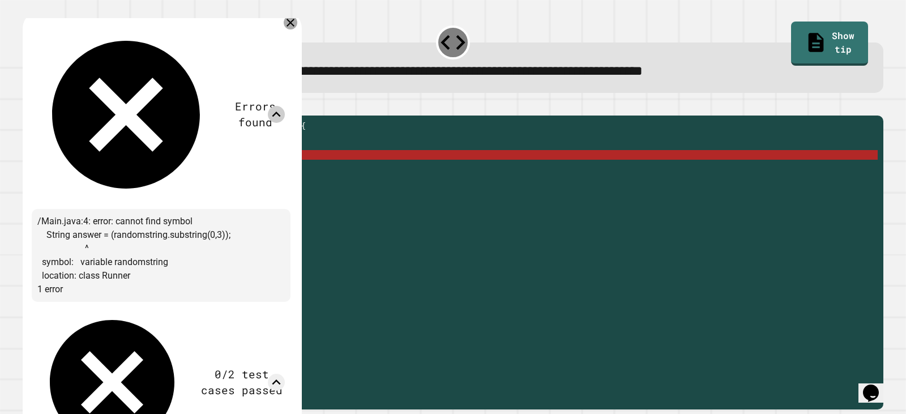
click at [297, 25] on icon at bounding box center [291, 23] width 14 height 14
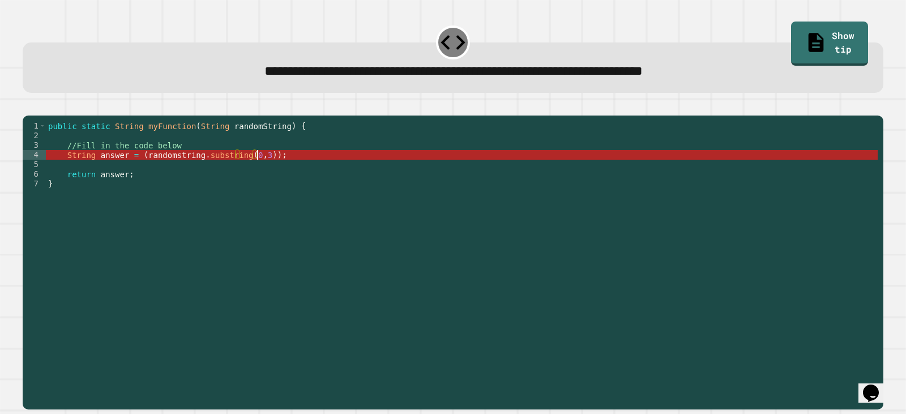
click at [259, 171] on div "public static String myFunction ( String randomString ) { //Fill in the code be…" at bounding box center [462, 251] width 832 height 260
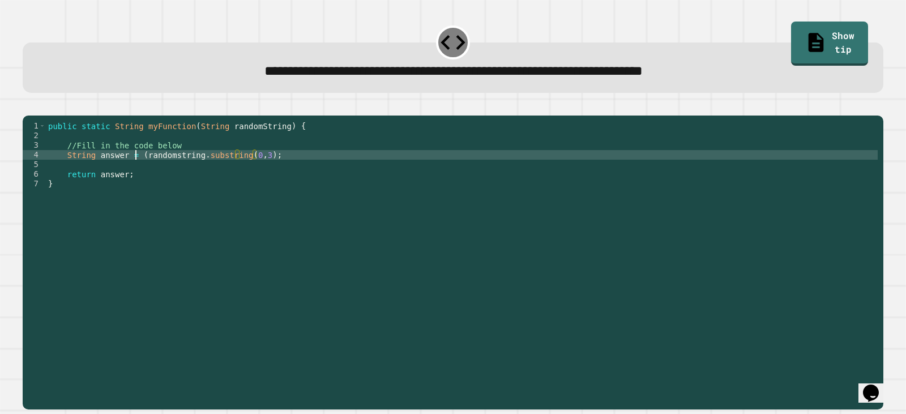
click at [137, 171] on div "public static String myFunction ( String randomString ) { //Fill in the code be…" at bounding box center [462, 251] width 832 height 260
click at [191, 171] on div "public static String myFunction ( String randomString ) { //Fill in the code be…" at bounding box center [462, 251] width 832 height 260
click at [257, 171] on div "public static String myFunction ( String randomString ) { //Fill in the code be…" at bounding box center [462, 251] width 832 height 260
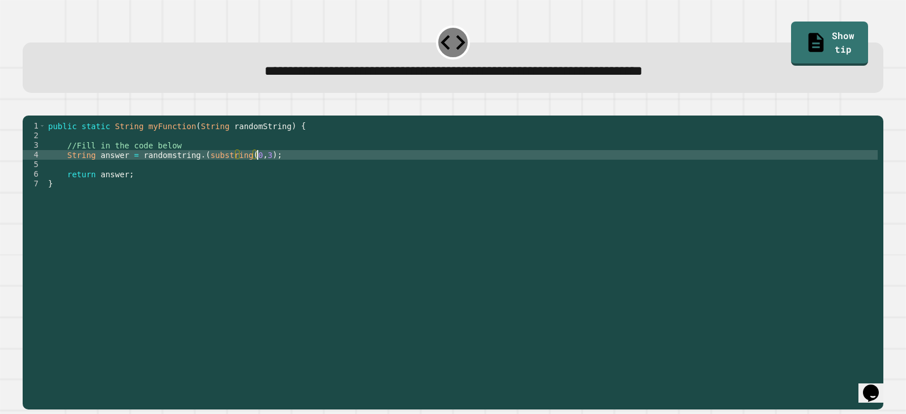
scroll to position [0, 15]
click at [28, 106] on button "button" at bounding box center [28, 106] width 0 height 0
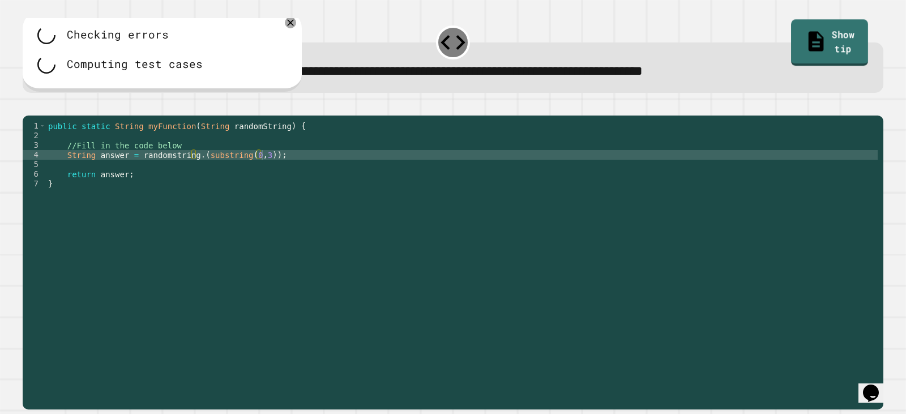
click at [794, 29] on link "Show tip" at bounding box center [829, 42] width 77 height 46
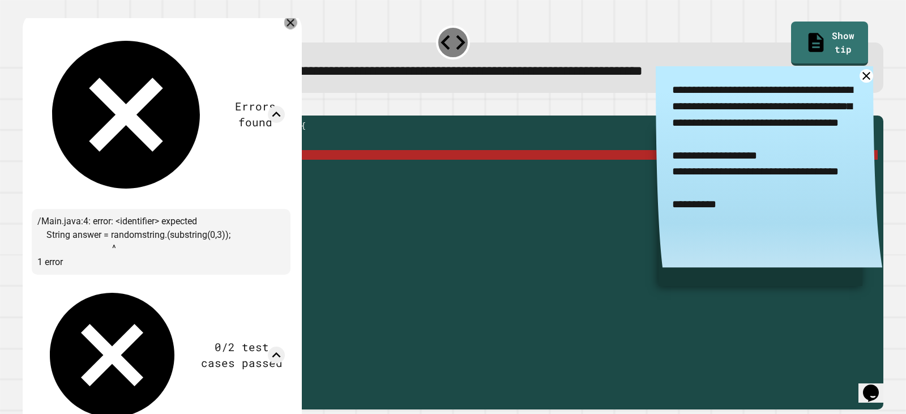
click at [297, 22] on icon at bounding box center [290, 22] width 13 height 13
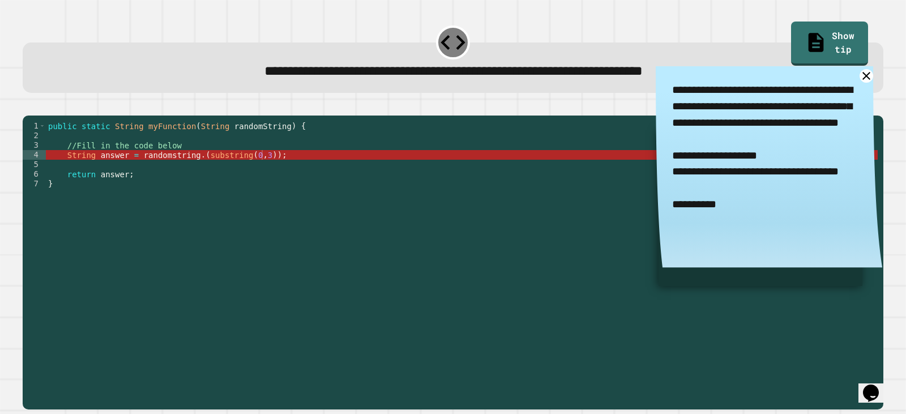
click at [194, 171] on div "public static String myFunction ( String randomString ) { //Fill in the code be…" at bounding box center [462, 251] width 832 height 260
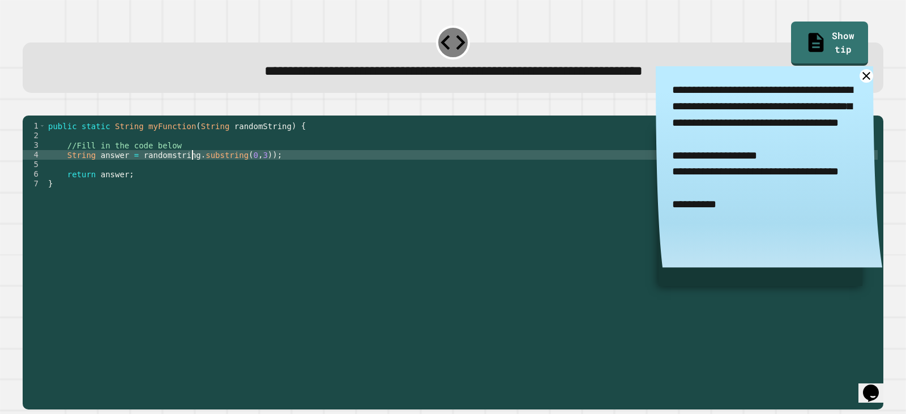
click at [135, 172] on div "public static String myFunction ( String randomString ) { //Fill in the code be…" at bounding box center [462, 251] width 832 height 260
click at [28, 106] on icon "button" at bounding box center [28, 106] width 0 height 0
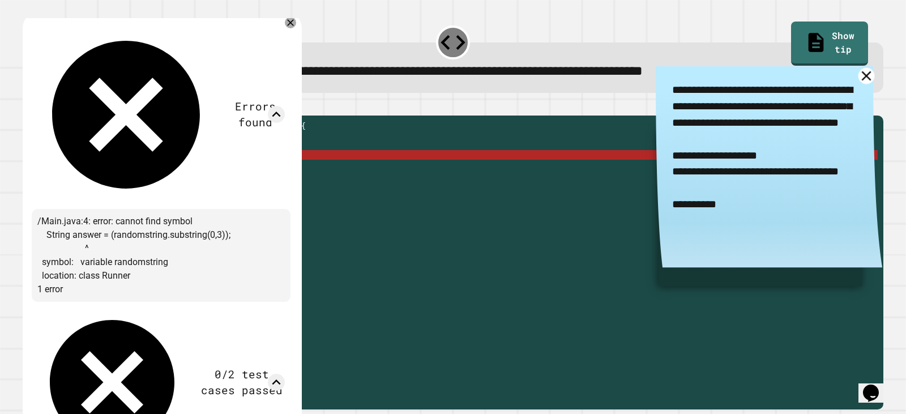
click at [859, 80] on icon at bounding box center [867, 75] width 16 height 16
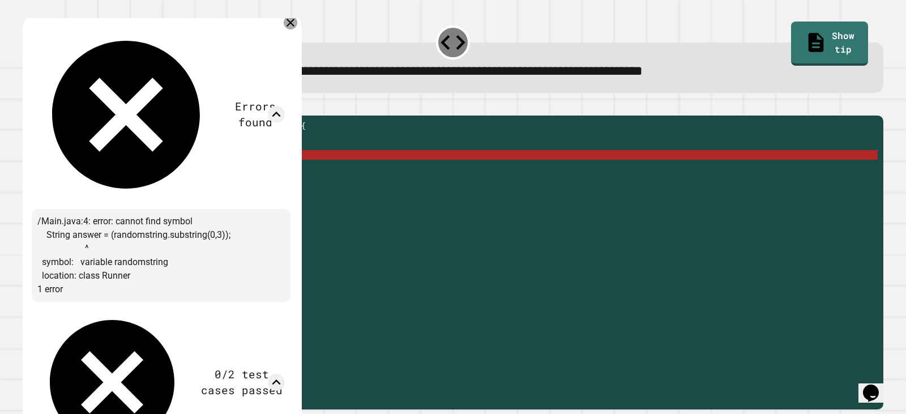
click at [297, 27] on icon at bounding box center [291, 23] width 14 height 14
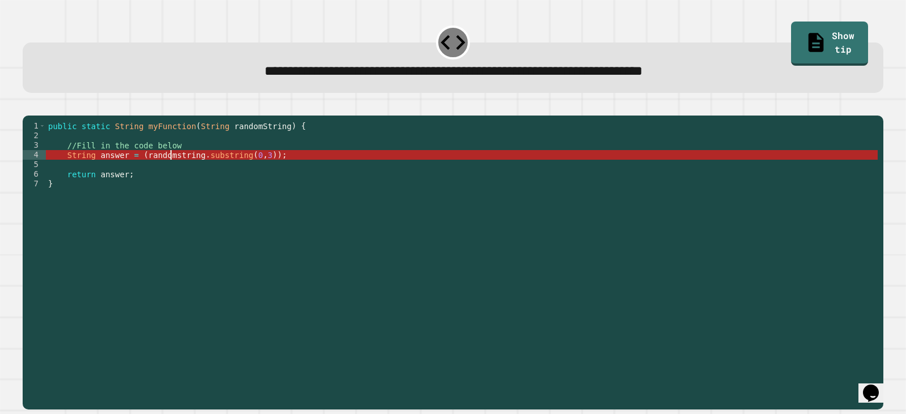
click at [168, 170] on div "public static String myFunction ( String randomString ) { //Fill in the code be…" at bounding box center [462, 251] width 832 height 260
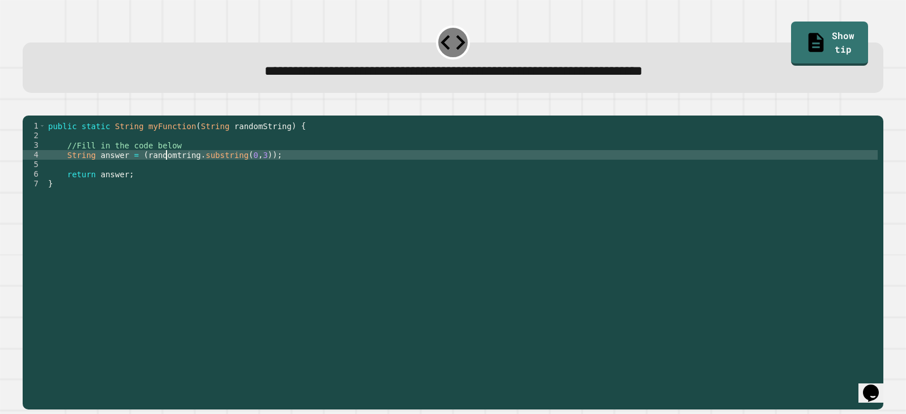
scroll to position [0, 8]
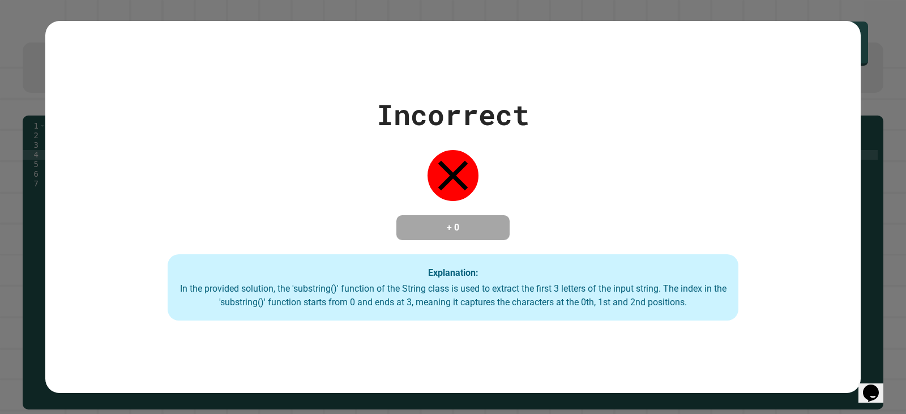
type textarea "**********"
click at [41, 119] on div "Incorrect + 0 Explanation: In the provided solution, the 'substring()' function…" at bounding box center [453, 207] width 906 height 414
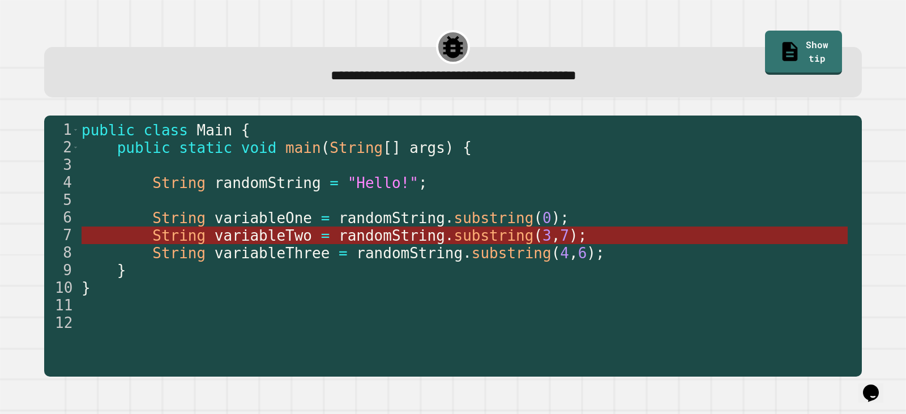
click at [455, 233] on span "substring" at bounding box center [494, 235] width 80 height 17
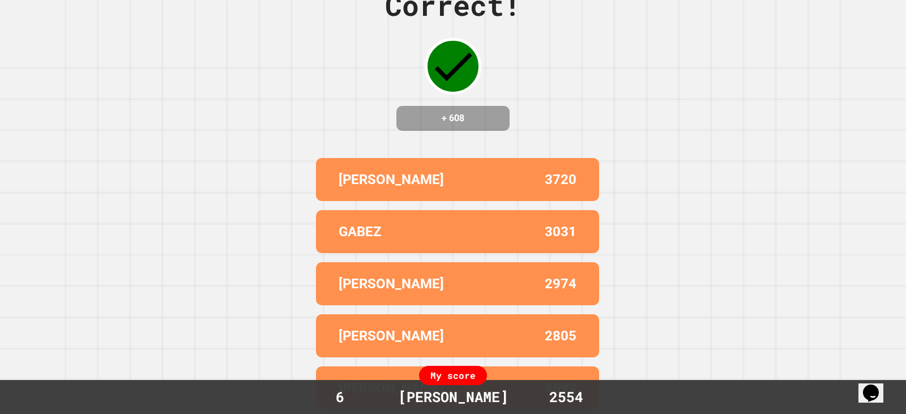
scroll to position [0, 0]
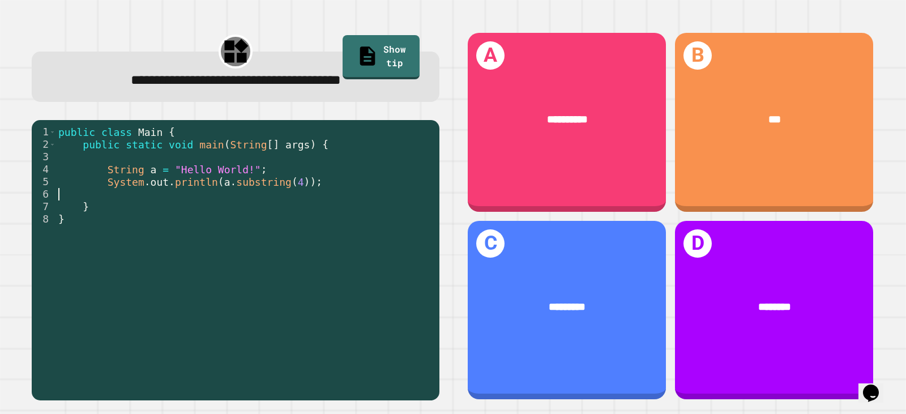
click at [252, 198] on div "public class Main { public static void main ( String [ ] args ) { String a = "H…" at bounding box center [245, 257] width 378 height 262
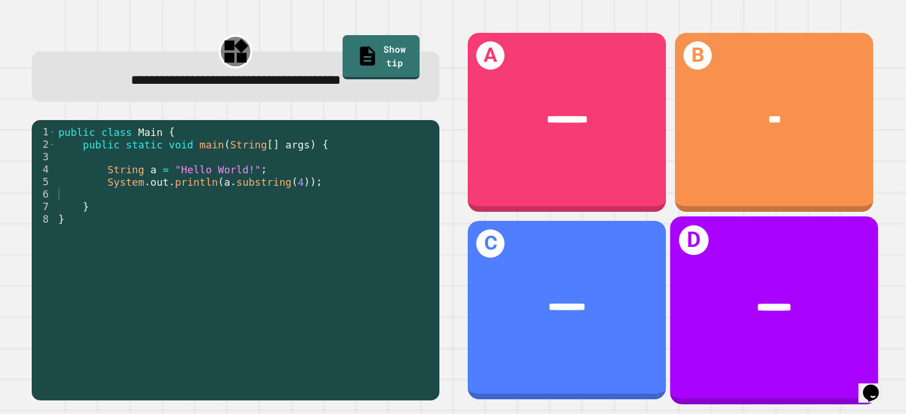
click at [708, 245] on div "D ********" at bounding box center [774, 309] width 208 height 187
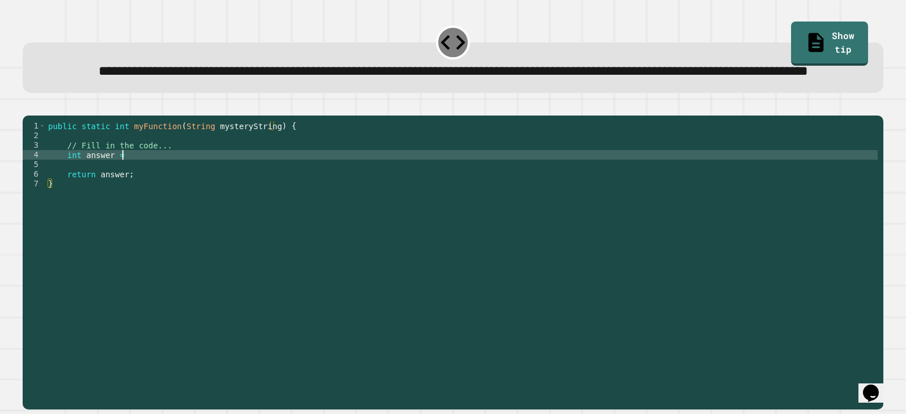
click at [169, 197] on div "public static int myFunction ( String mysteryString ) { // Fill in the code... …" at bounding box center [462, 236] width 832 height 231
click at [805, 36] on icon at bounding box center [816, 41] width 22 height 24
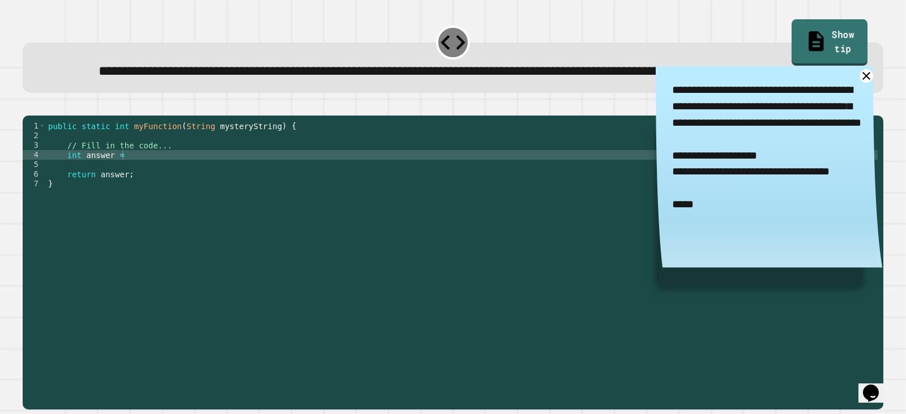
click at [805, 40] on icon at bounding box center [816, 41] width 22 height 24
click at [177, 198] on div "public static int myFunction ( String mysteryString ) { // Fill in the code... …" at bounding box center [462, 236] width 832 height 231
click at [859, 84] on icon at bounding box center [867, 75] width 16 height 16
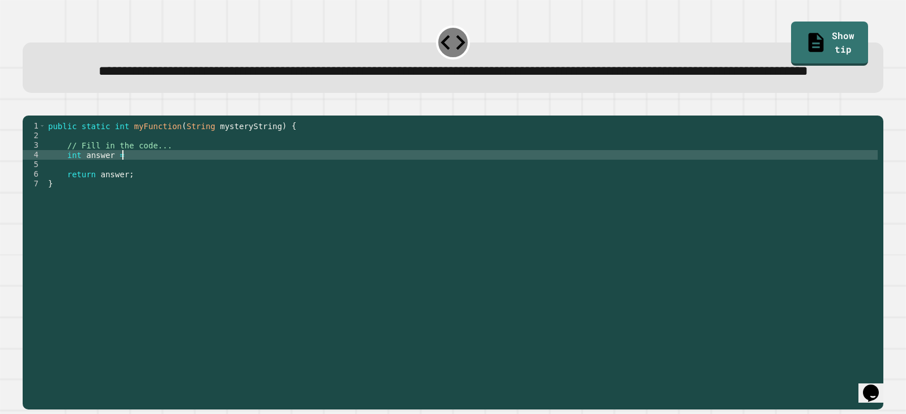
click at [225, 194] on div "public static int myFunction ( String mysteryString ) { // Fill in the code... …" at bounding box center [462, 236] width 832 height 231
click at [247, 194] on div "public static int myFunction ( String mysteryString ) { // Fill in the code... …" at bounding box center [462, 236] width 832 height 231
click at [123, 193] on div "public static int myFunction ( String mysteryString ) { // Fill in the code... …" at bounding box center [462, 236] width 832 height 231
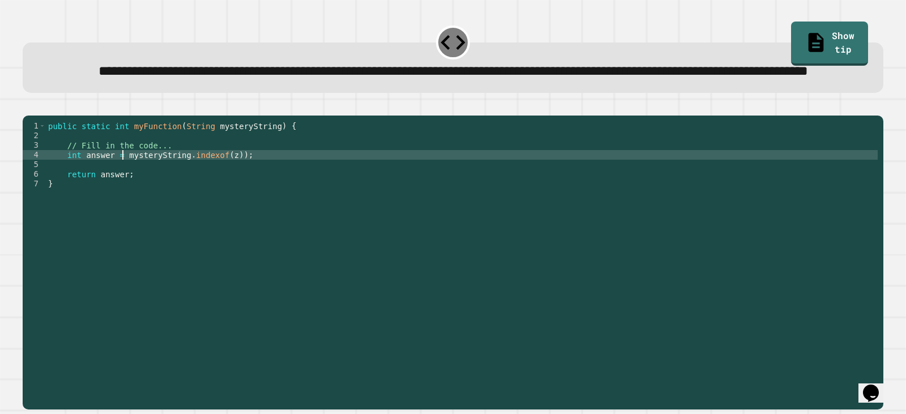
scroll to position [0, 6]
click at [37, 117] on icon "button" at bounding box center [36, 113] width 6 height 8
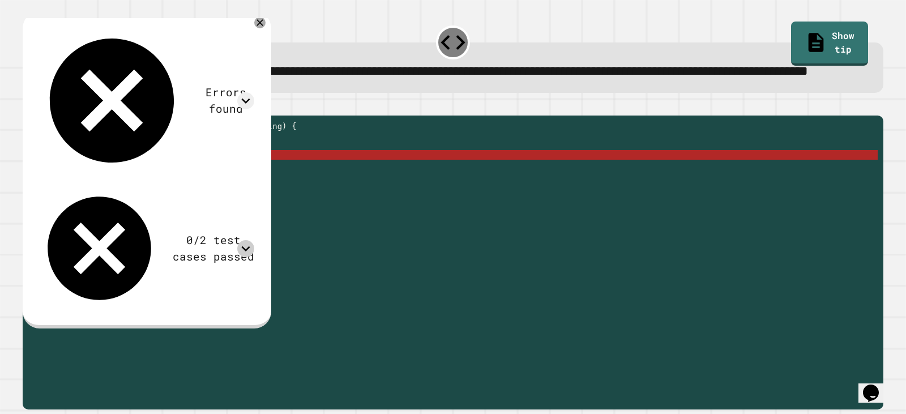
click at [254, 240] on icon at bounding box center [245, 248] width 17 height 17
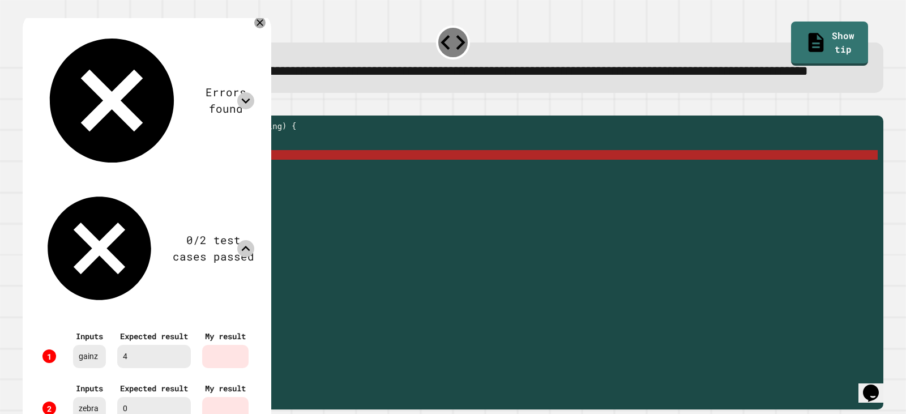
click at [254, 92] on icon at bounding box center [245, 100] width 17 height 17
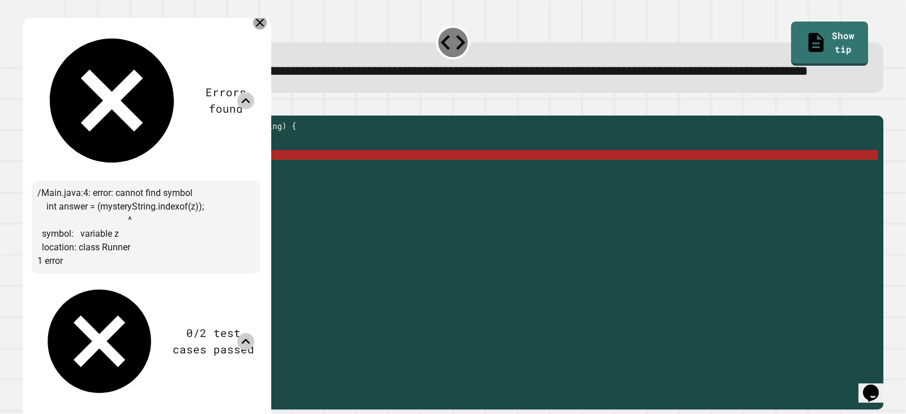
click at [267, 29] on icon at bounding box center [260, 23] width 14 height 14
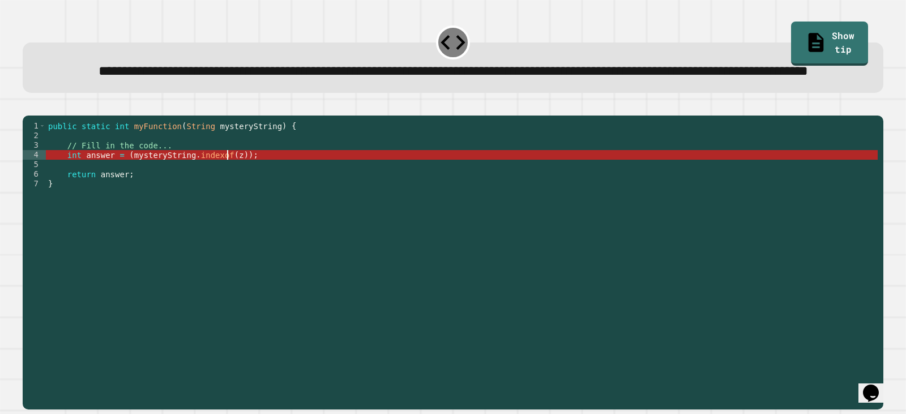
click at [227, 196] on div "public static int myFunction ( String mysteryString ) { // Fill in the code... …" at bounding box center [462, 236] width 832 height 231
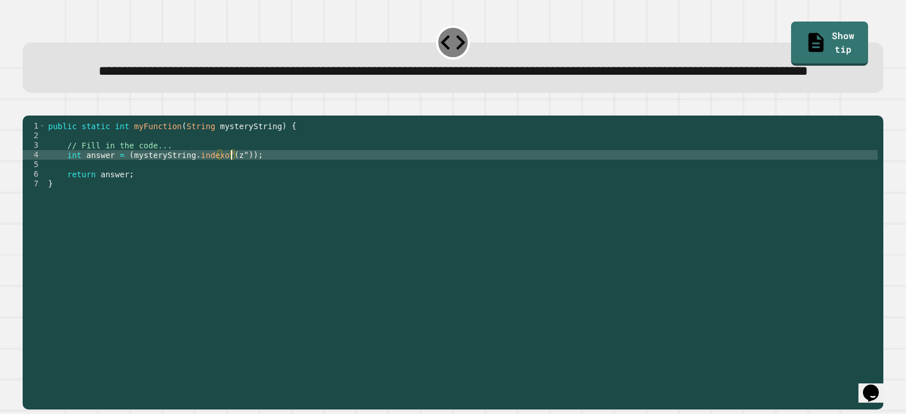
click at [223, 193] on div "public static int myFunction ( String mysteryString ) { // Fill in the code... …" at bounding box center [462, 236] width 832 height 231
type textarea "**********"
click at [28, 106] on button "button" at bounding box center [28, 106] width 0 height 0
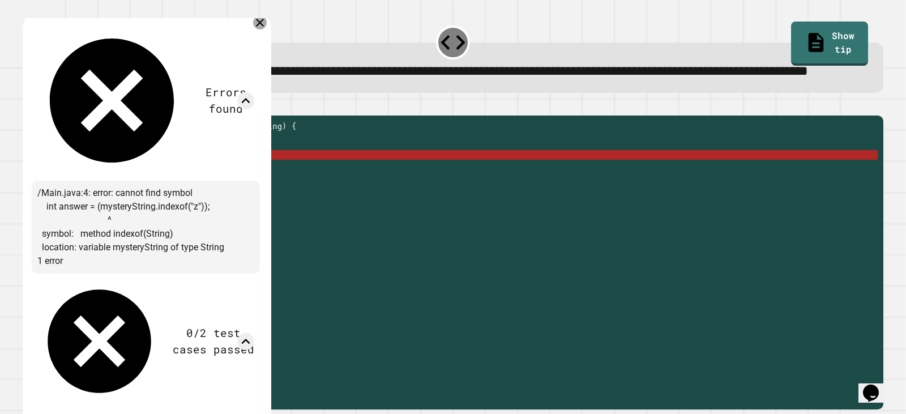
click at [267, 29] on icon at bounding box center [260, 23] width 14 height 14
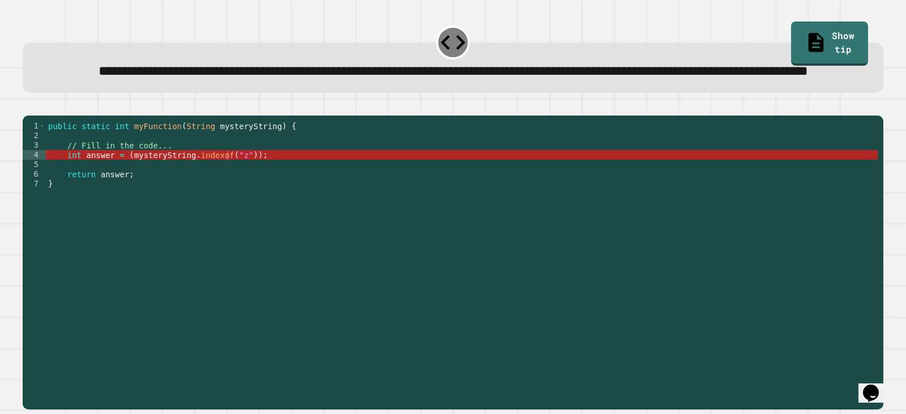
click at [225, 194] on div "public static int myFunction ( String mysteryString ) { // Fill in the code... …" at bounding box center [462, 236] width 832 height 231
click at [799, 39] on link "Show tip" at bounding box center [830, 42] width 70 height 46
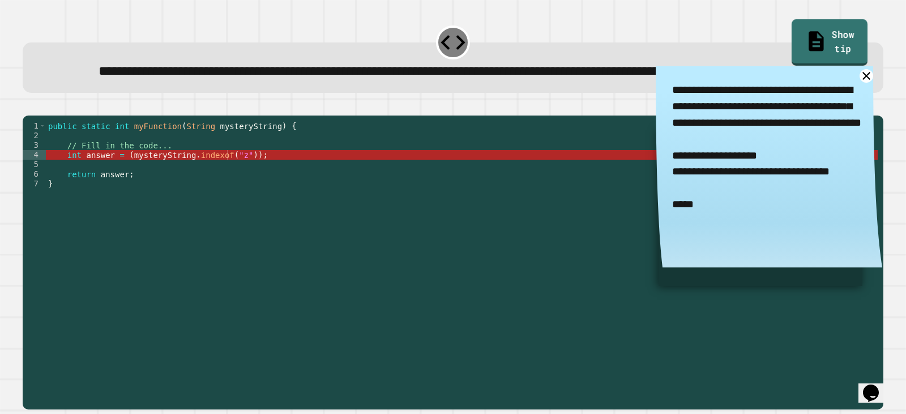
click at [799, 39] on link "Show tip" at bounding box center [830, 42] width 76 height 46
click at [210, 194] on div "public static int myFunction ( String mysteryString ) { // Fill in the code... …" at bounding box center [462, 236] width 832 height 231
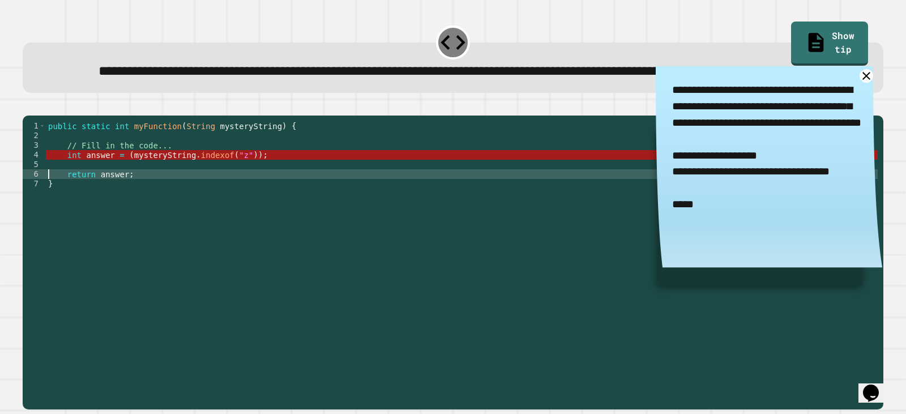
click at [213, 194] on div "public static int myFunction ( String mysteryString ) { // Fill in the code... …" at bounding box center [462, 236] width 832 height 231
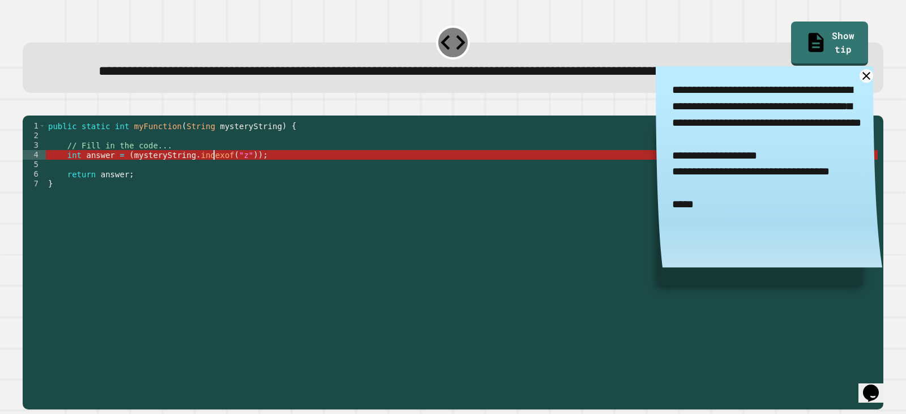
scroll to position [0, 11]
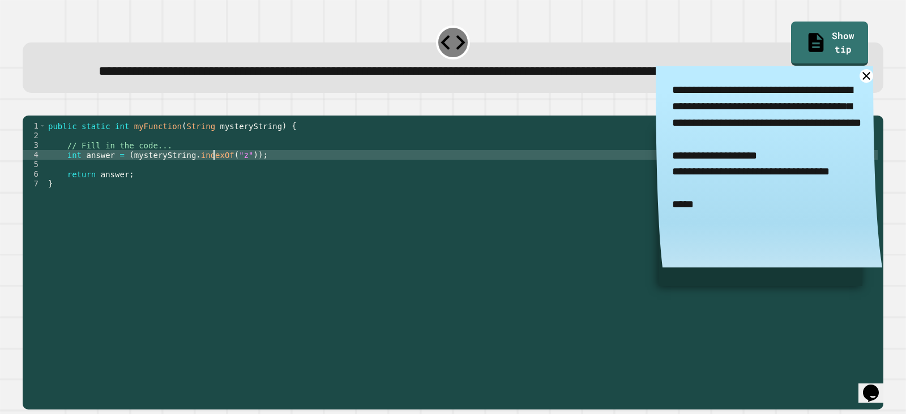
type textarea "**********"
click at [39, 117] on icon "button" at bounding box center [36, 113] width 6 height 8
